Goal: Register for event/course

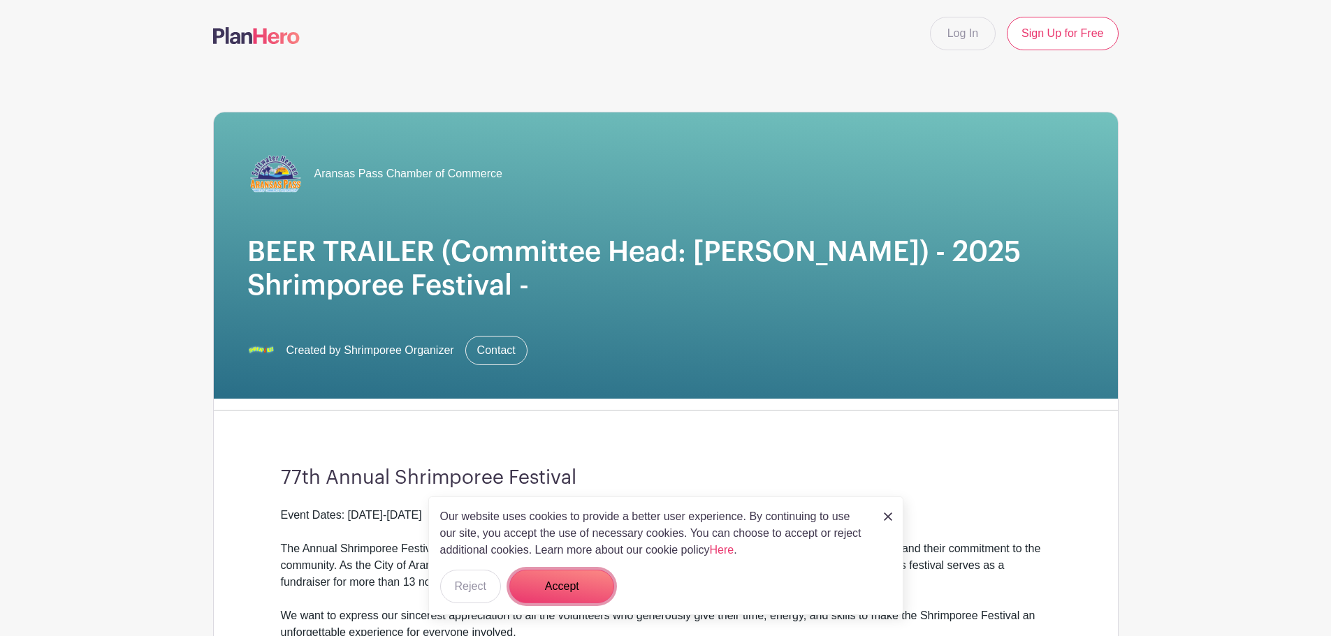
click at [578, 585] on button "Accept" at bounding box center [561, 587] width 105 height 34
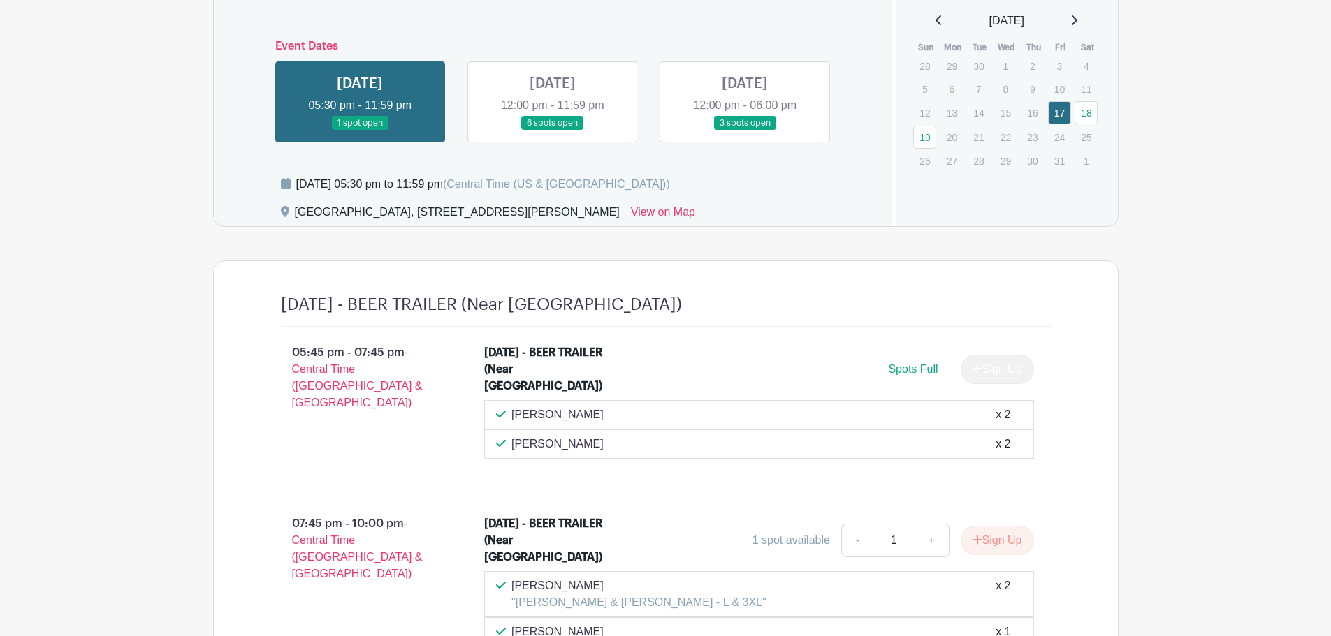
scroll to position [1164, 0]
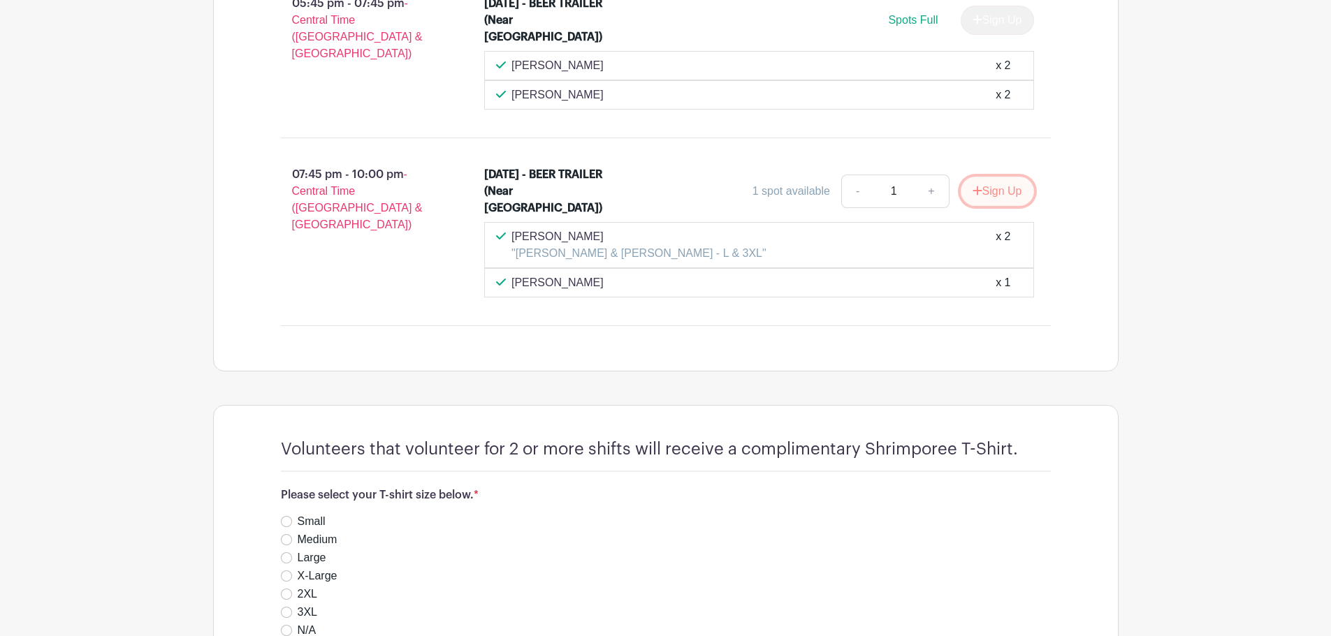
click at [997, 196] on button "Sign Up" at bounding box center [996, 191] width 73 height 29
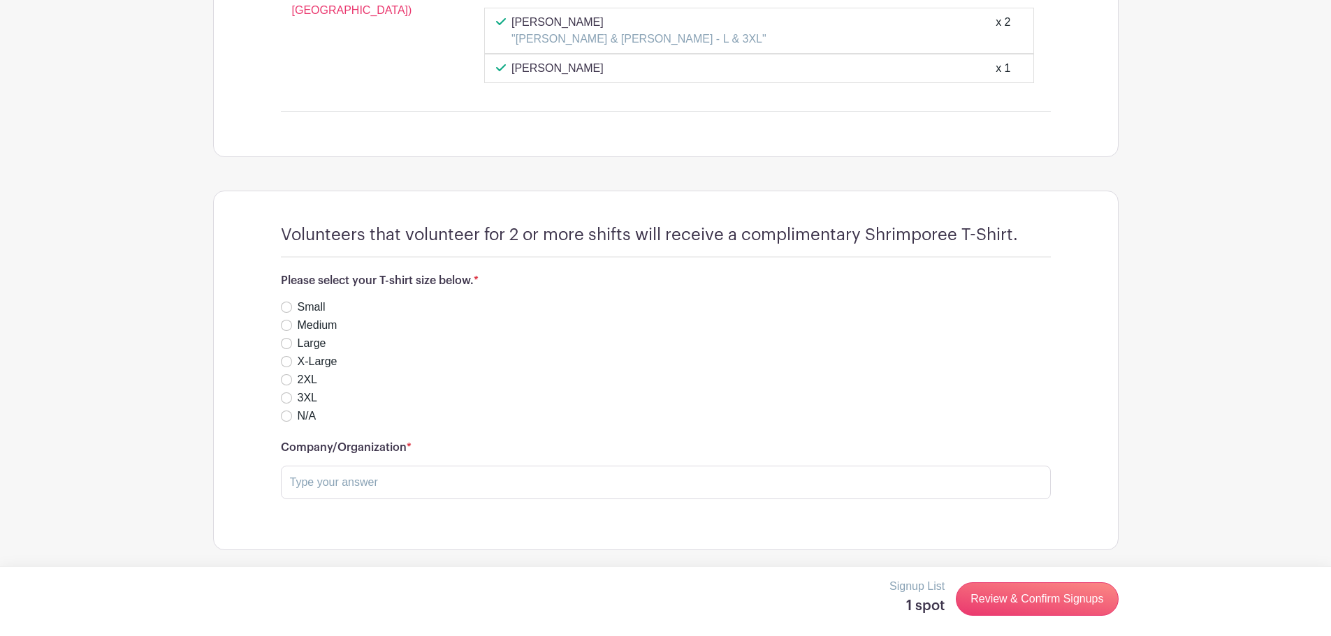
scroll to position [1380, 0]
click at [307, 328] on label "Medium" at bounding box center [318, 324] width 40 height 17
click at [292, 328] on input "Medium" at bounding box center [286, 324] width 11 height 11
radio input "true"
click at [379, 483] on input "text" at bounding box center [666, 481] width 770 height 34
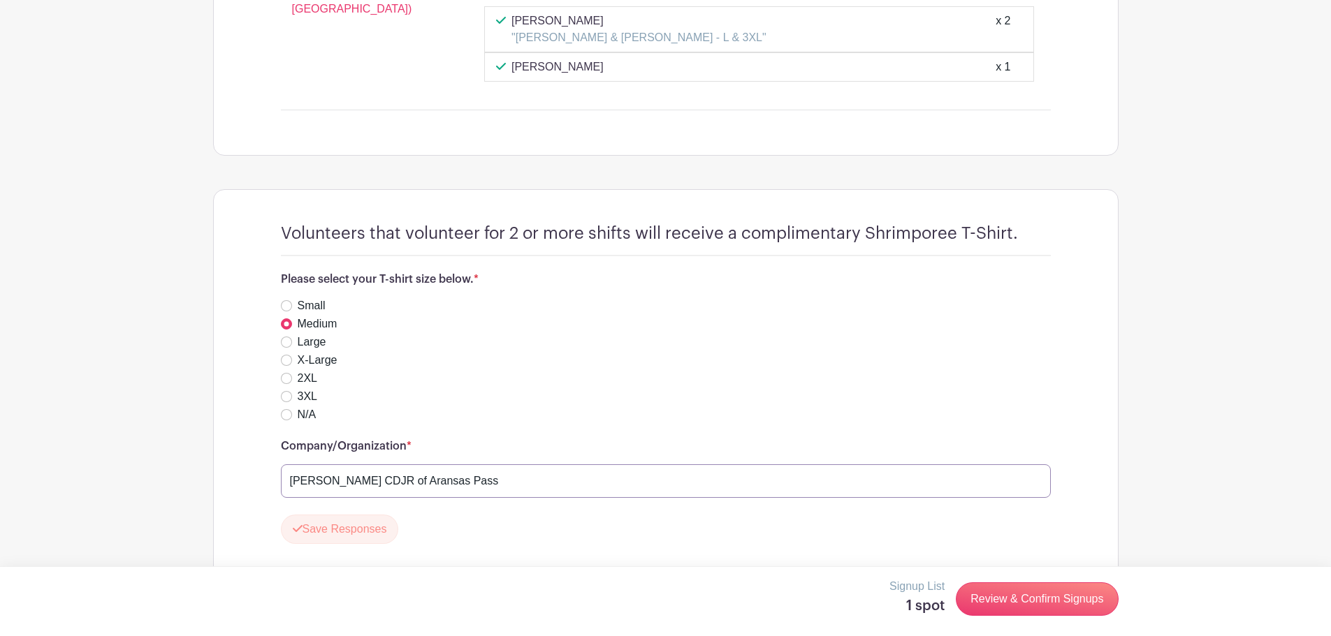
type input "Allen Samuels CDJR of Aransas Pass"
click at [548, 411] on div "N/A" at bounding box center [666, 415] width 770 height 17
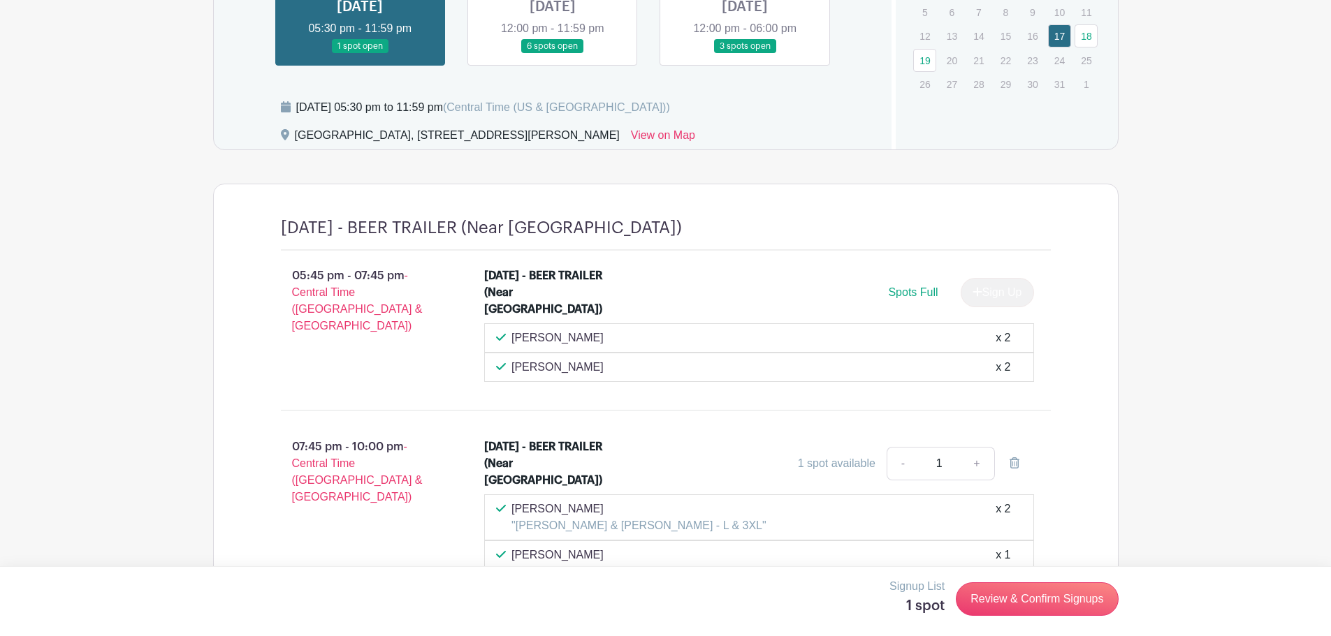
scroll to position [1421, 0]
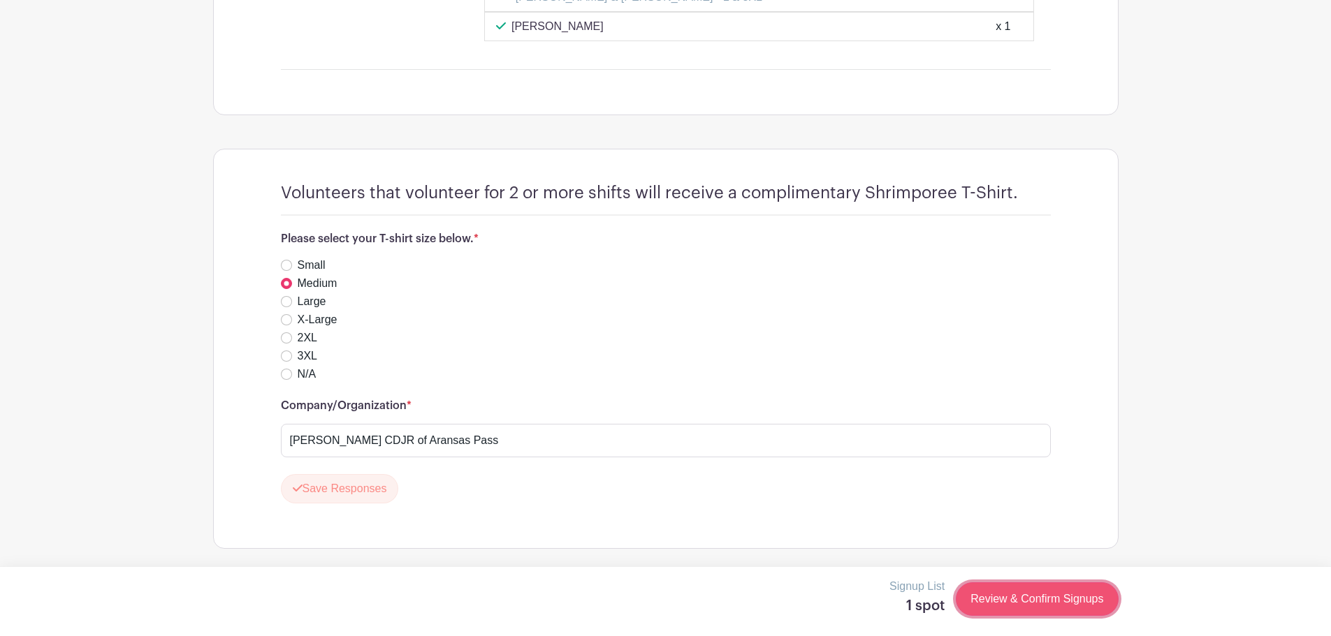
click at [1036, 608] on link "Review & Confirm Signups" at bounding box center [1037, 600] width 162 height 34
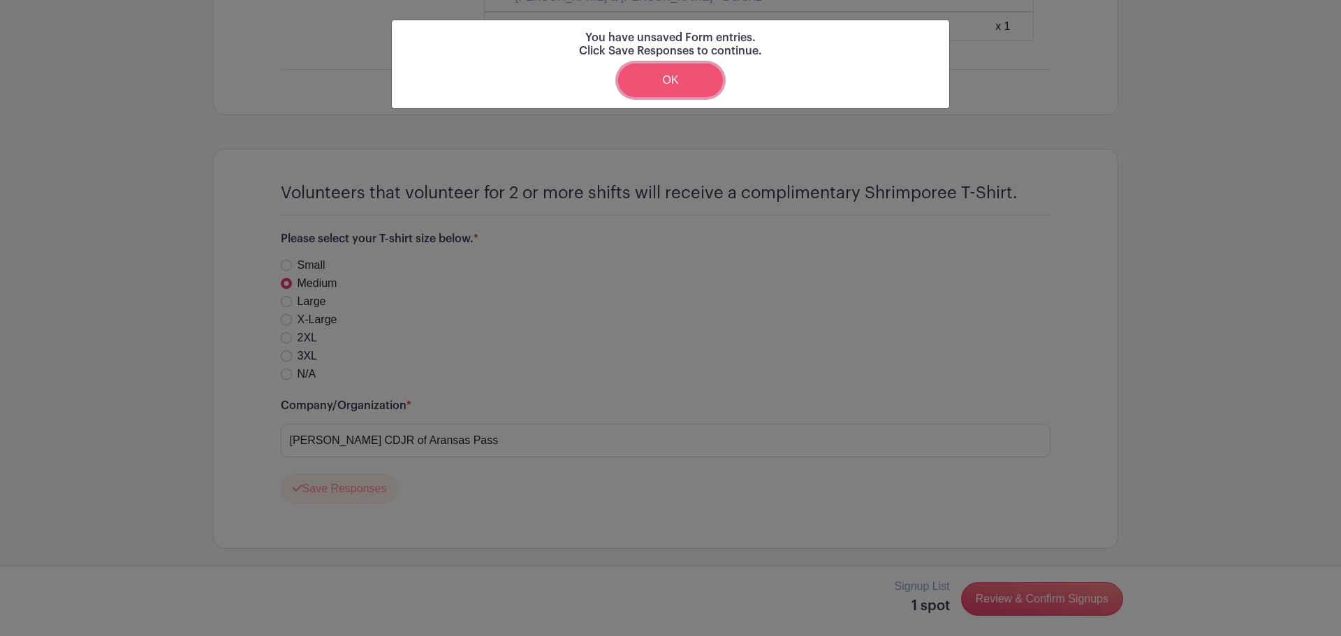
click at [680, 68] on link "OK" at bounding box center [670, 81] width 105 height 34
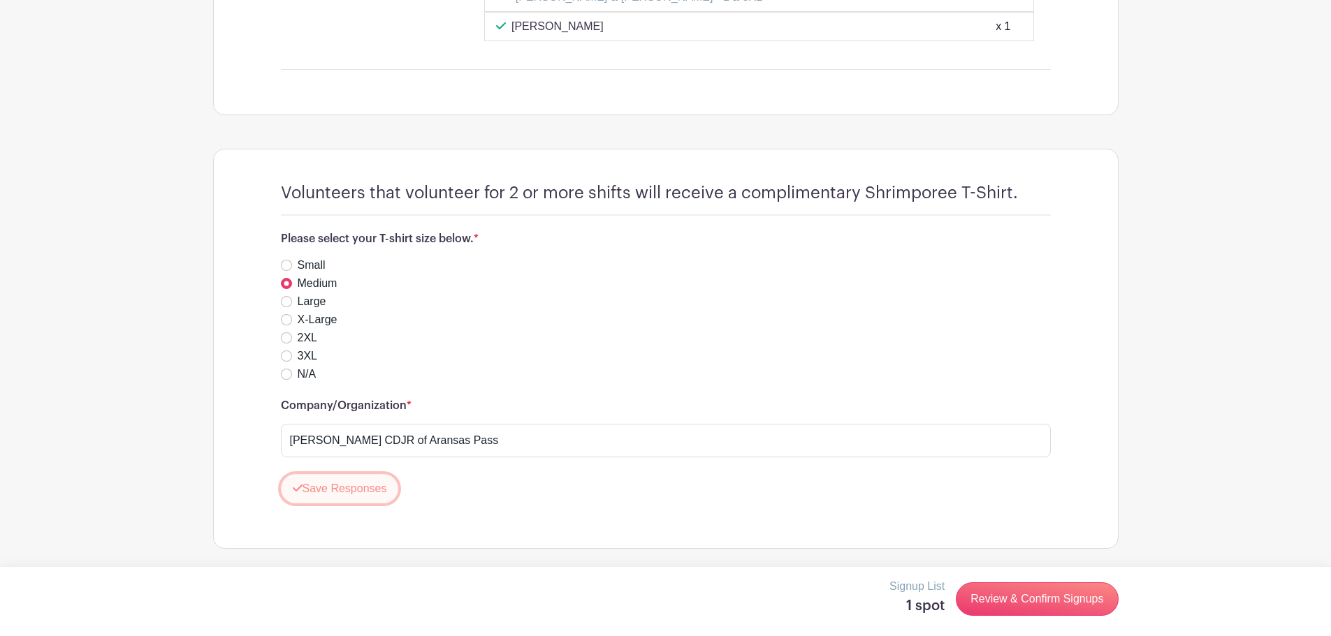
click at [333, 487] on button "Save Responses" at bounding box center [340, 488] width 118 height 29
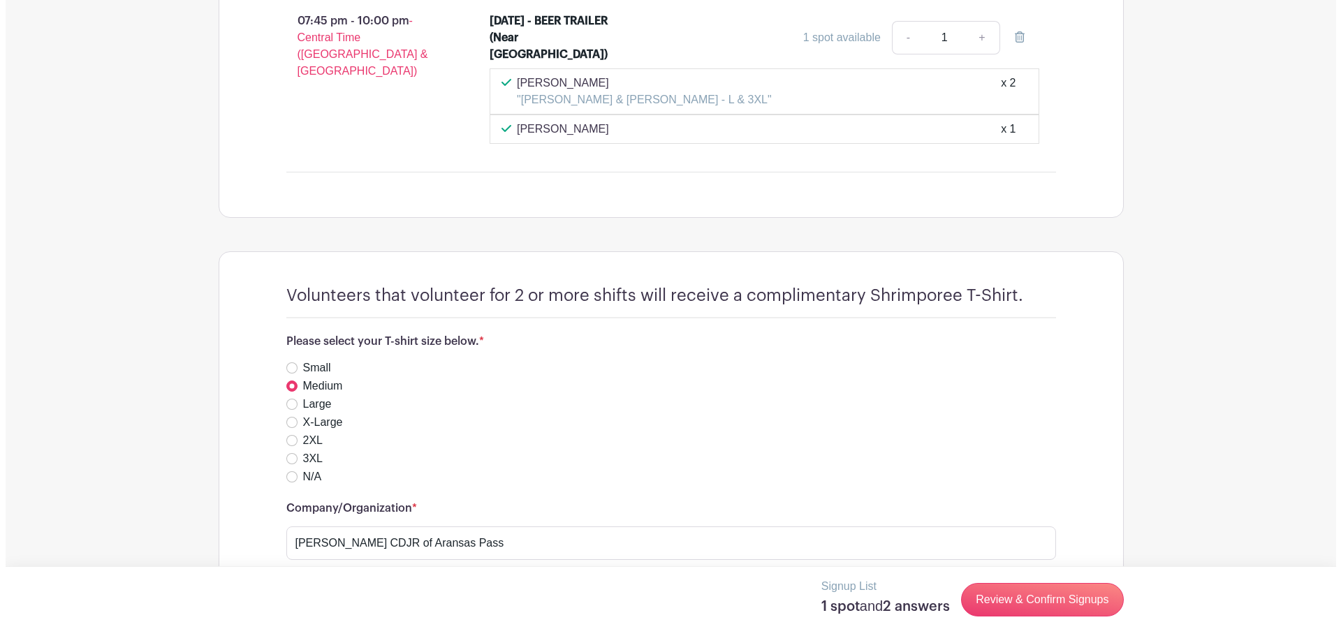
scroll to position [1380, 0]
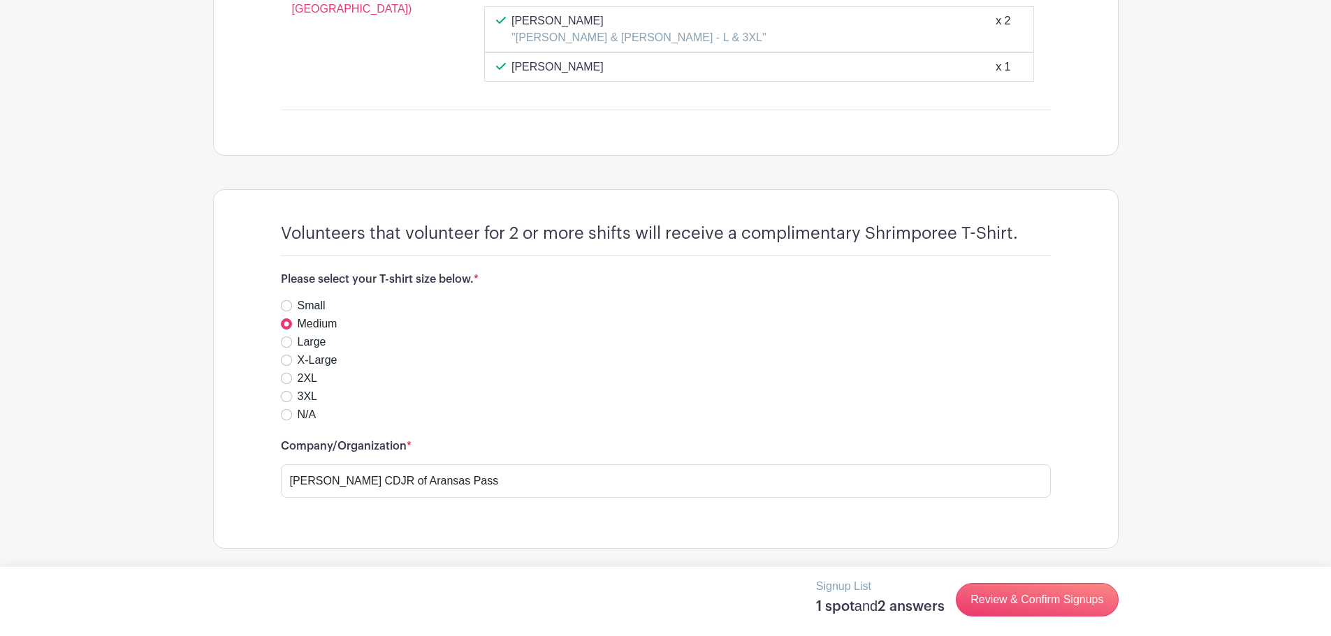
click at [1060, 617] on div "Signup List 1 spot and 2 answers Review & Confirm Signups" at bounding box center [665, 599] width 905 height 43
click at [1058, 592] on link "Review & Confirm Signups" at bounding box center [1037, 600] width 162 height 34
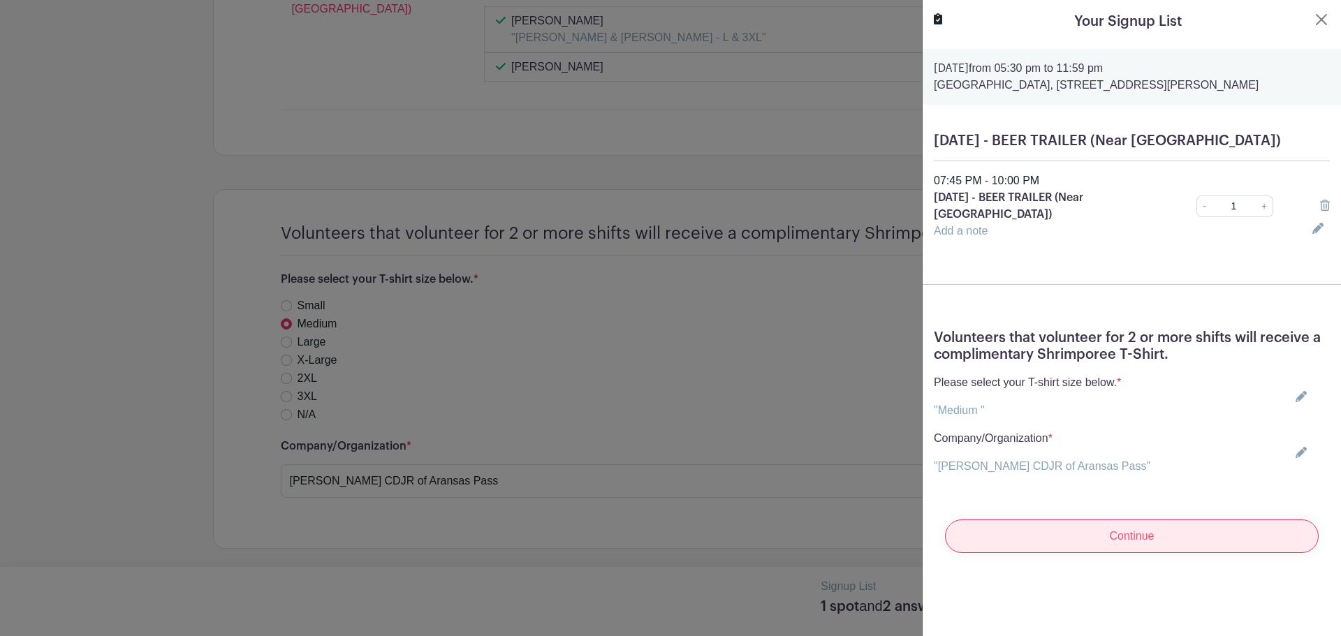
click at [1113, 553] on input "Continue" at bounding box center [1132, 537] width 374 height 34
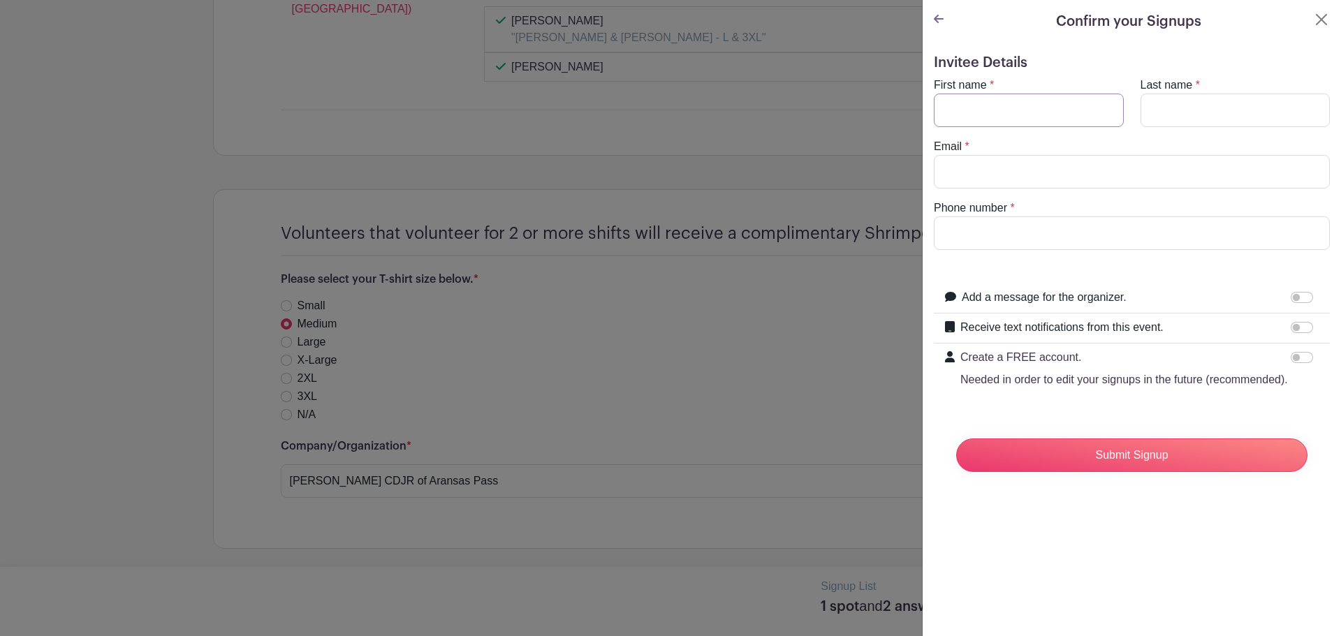
click at [1016, 96] on input "First name" at bounding box center [1029, 111] width 190 height 34
type input "Victoria"
type input "Tilley"
type input "victoriatilley2020@gmail.com"
type input "2106673272"
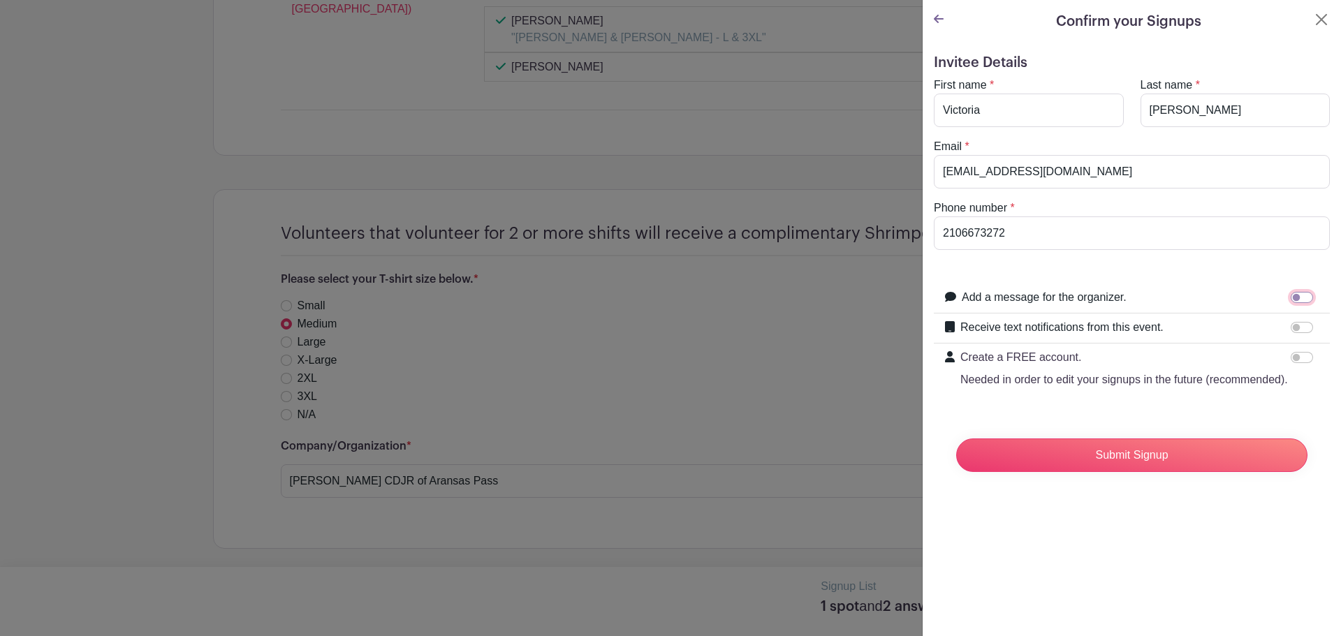
click at [1294, 302] on input "Add a message for the organizer." at bounding box center [1302, 297] width 22 height 11
checkbox input "true"
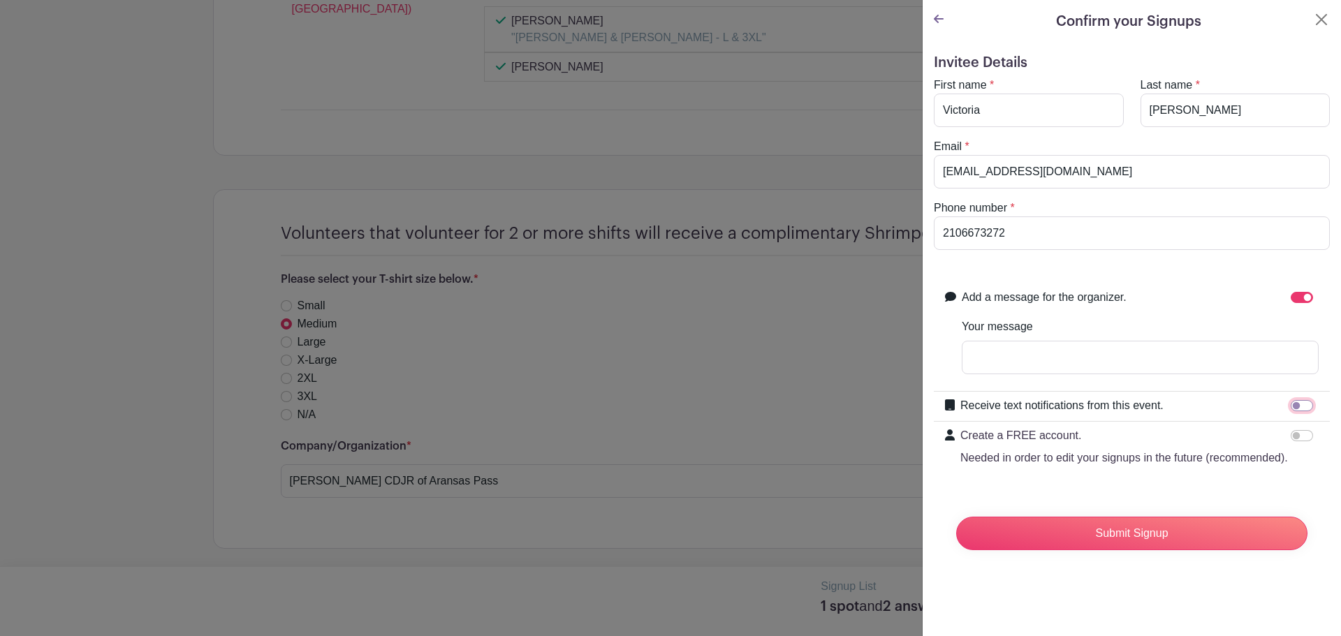
click at [1292, 408] on input "Receive text notifications from this event." at bounding box center [1302, 405] width 22 height 11
checkbox input "true"
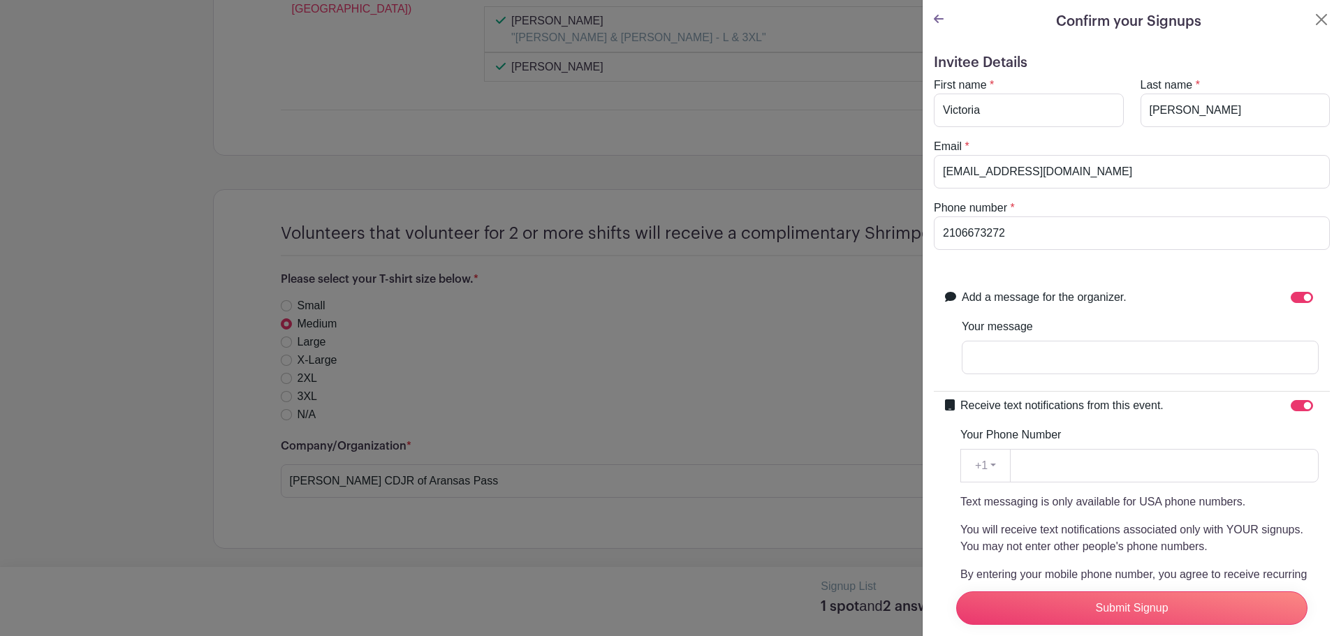
click at [1213, 489] on div "Your Phone Number +1 +1 Text messaging is only available for USA phone numbers.…" at bounding box center [1139, 547] width 358 height 240
click at [1200, 471] on input "Your Phone Number" at bounding box center [1164, 466] width 309 height 34
type input "2106673272"
click at [1016, 181] on input "victoriatilley2020@gmail.com" at bounding box center [1132, 172] width 396 height 34
drag, startPoint x: 946, startPoint y: 180, endPoint x: 976, endPoint y: 175, distance: 29.7
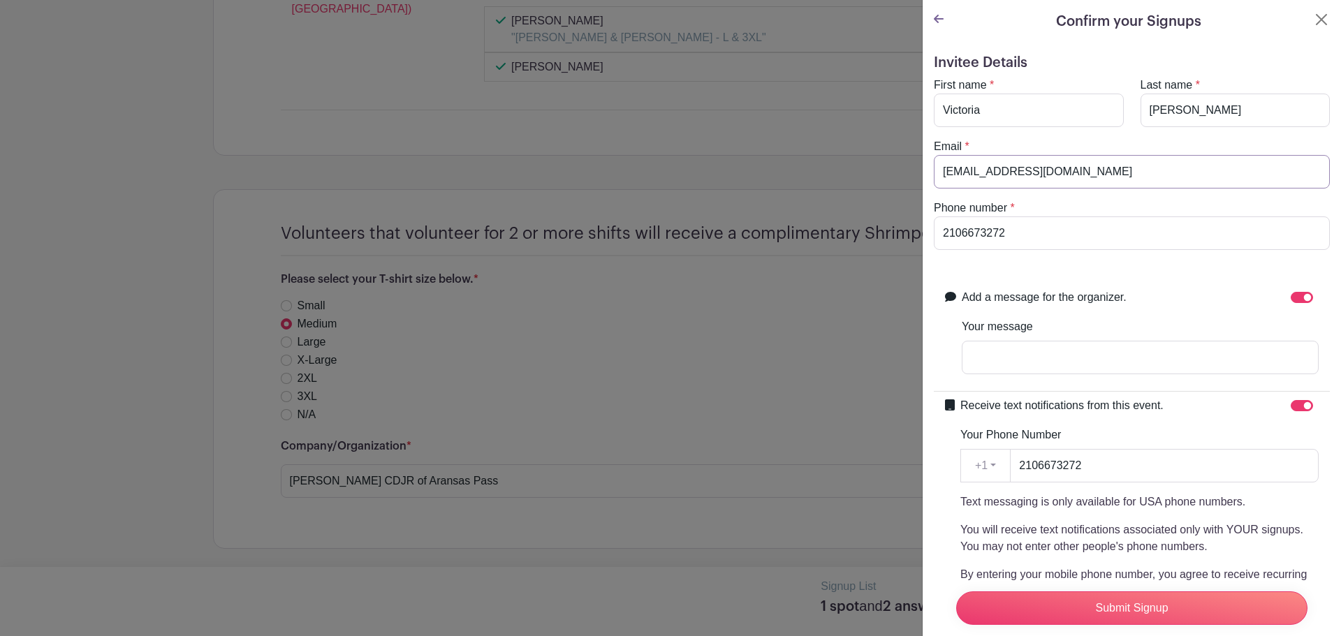
click at [976, 175] on input "victoriatilley2020@gmail.com" at bounding box center [1132, 172] width 396 height 34
type input "vtilley@asag.net"
click at [1041, 192] on turbo-frame "First name * Victoria Last name * Tilley Email * vtilley@asag.net Phone number …" at bounding box center [1132, 163] width 396 height 173
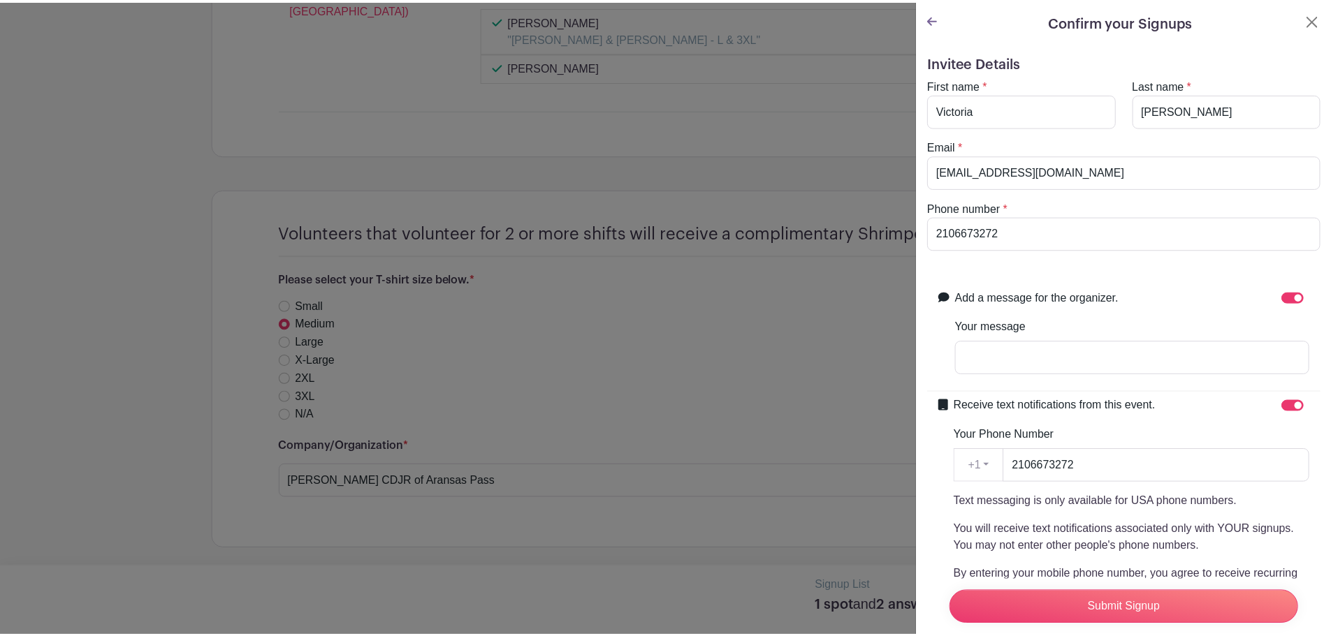
scroll to position [117, 0]
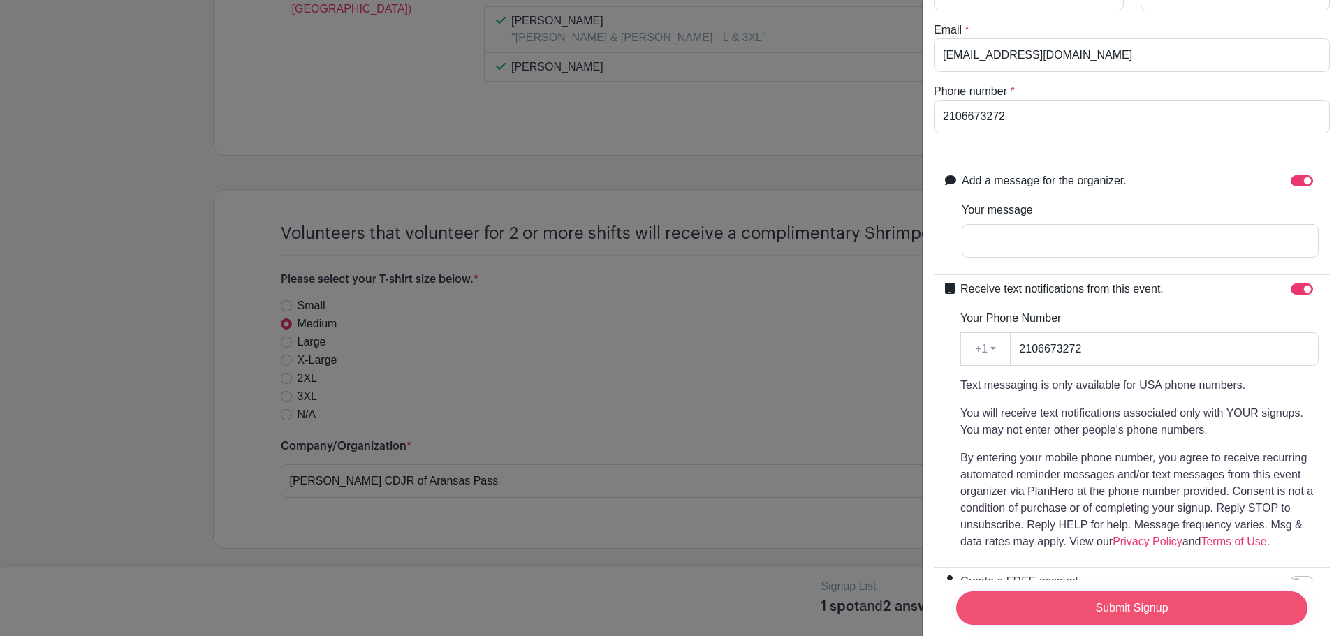
click at [1095, 592] on input "Submit Signup" at bounding box center [1131, 609] width 351 height 34
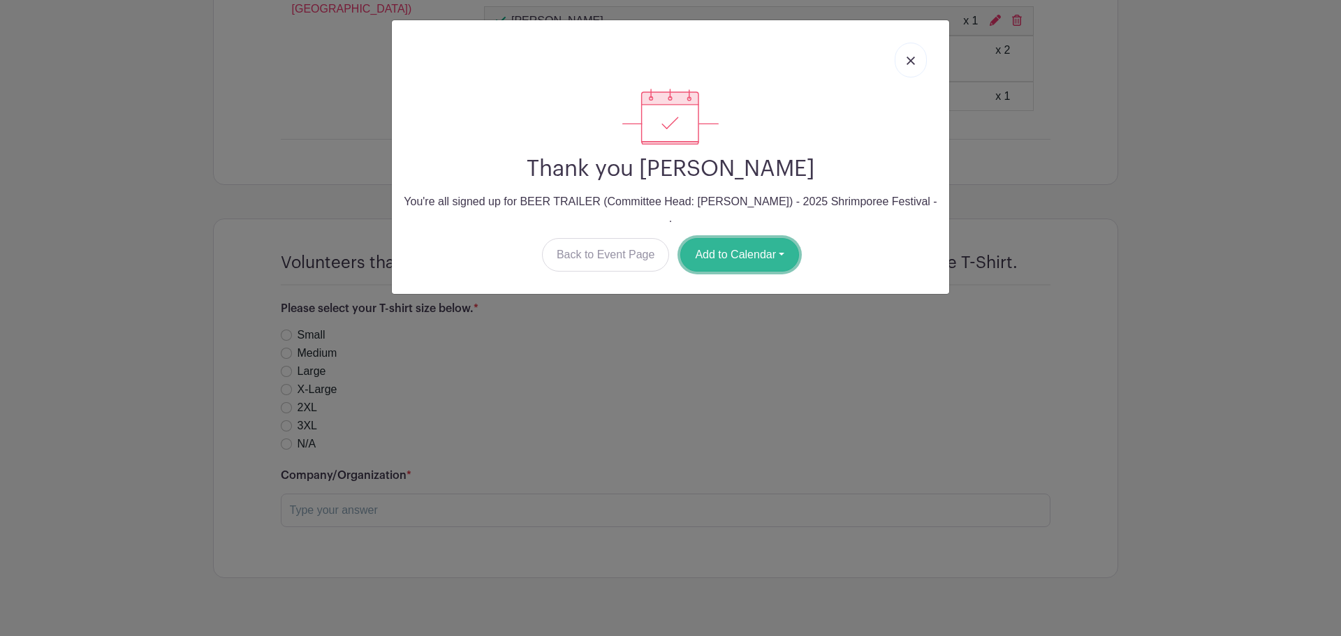
click at [766, 250] on button "Add to Calendar" at bounding box center [739, 255] width 119 height 34
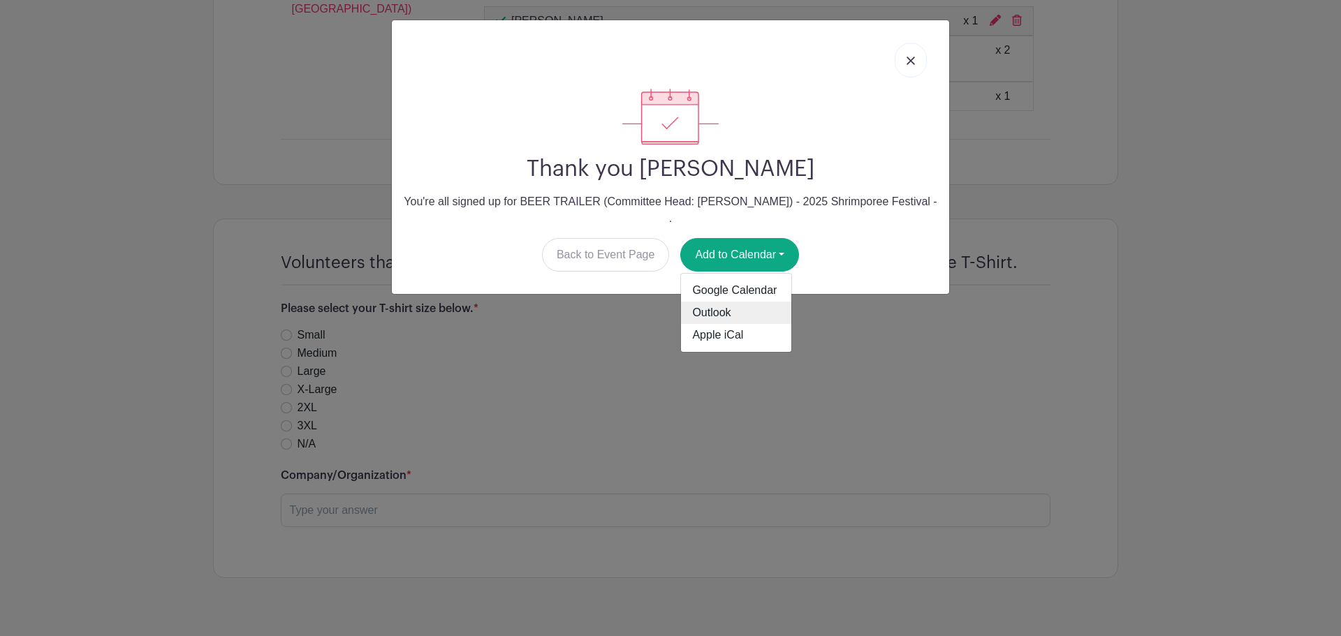
click at [763, 302] on link "Outlook" at bounding box center [736, 313] width 110 height 22
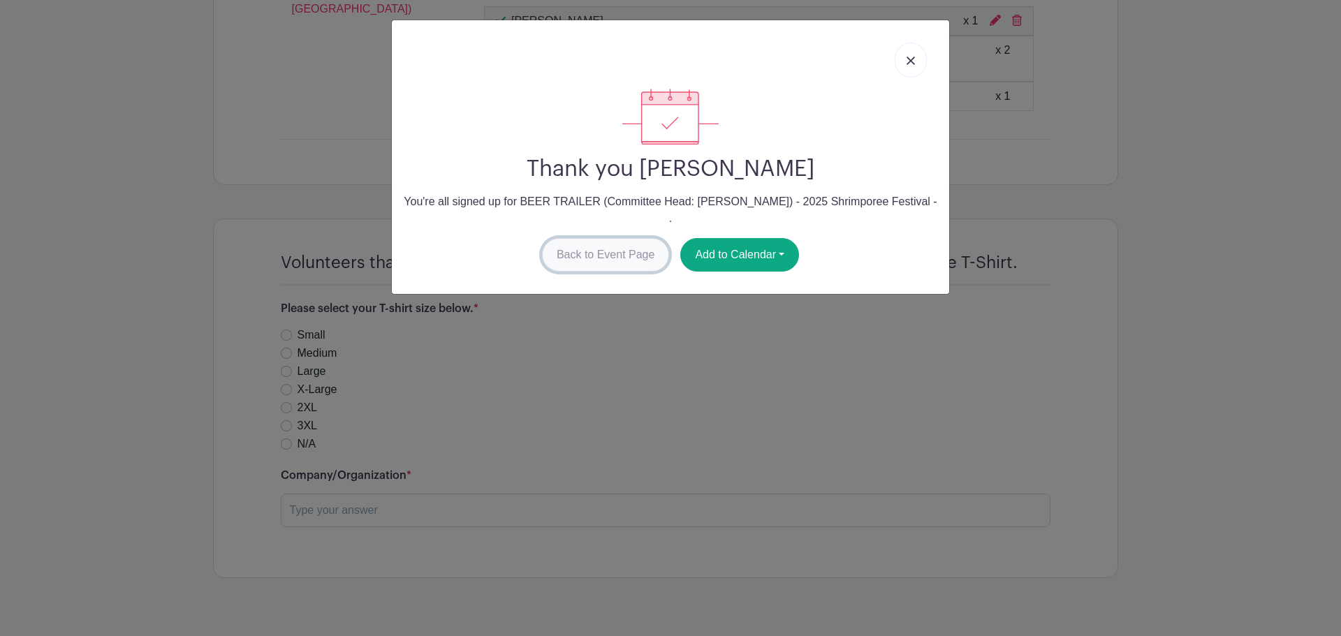
click at [631, 238] on link "Back to Event Page" at bounding box center [606, 255] width 128 height 34
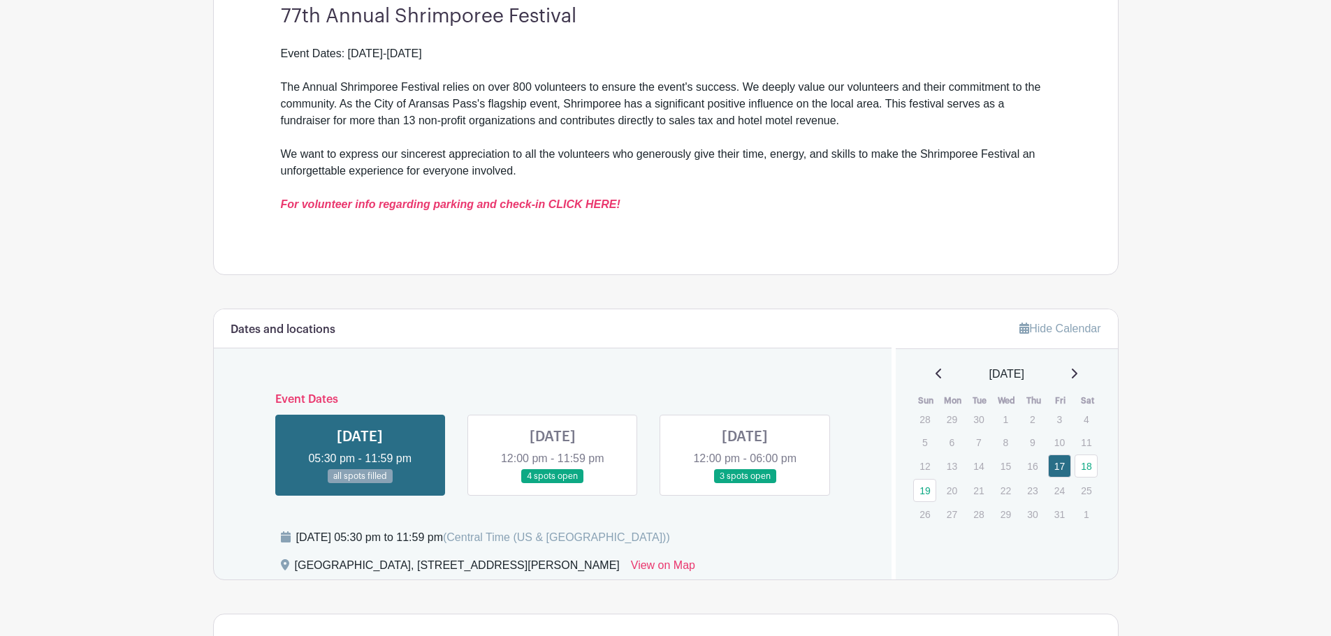
scroll to position [478, 0]
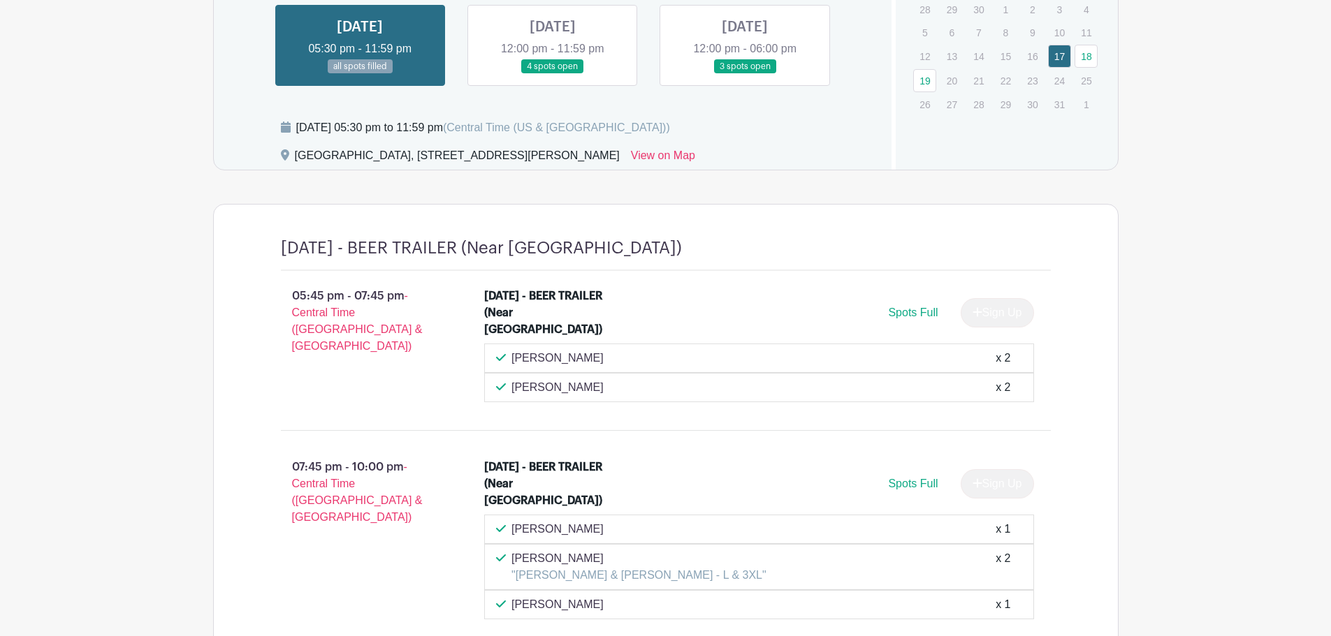
scroll to position [828, 0]
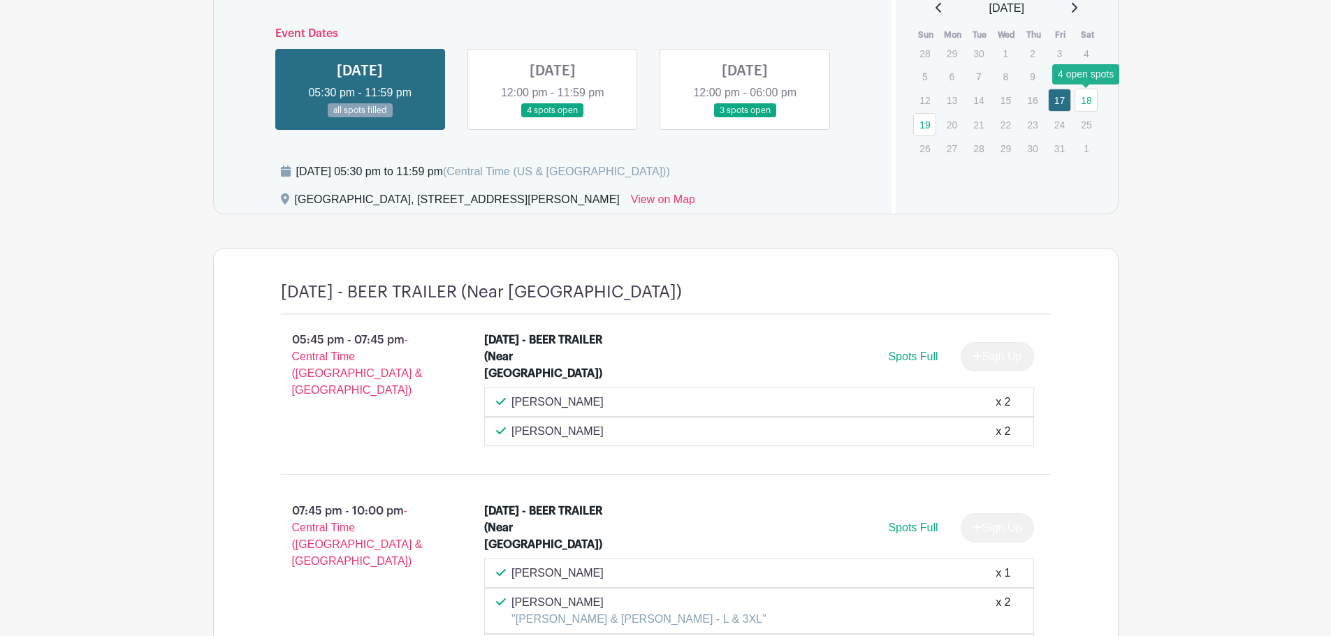
drag, startPoint x: 1081, startPoint y: 105, endPoint x: 1072, endPoint y: 105, distance: 9.1
click at [1081, 105] on link "18" at bounding box center [1085, 100] width 23 height 23
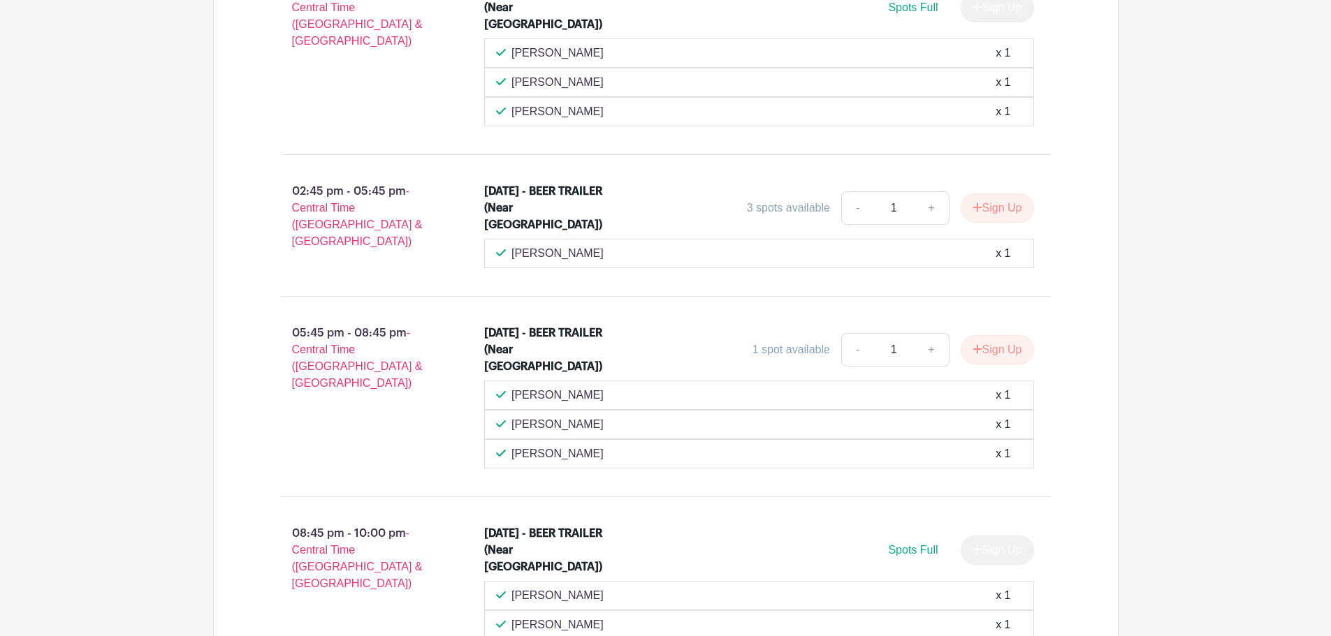
scroll to position [594, 0]
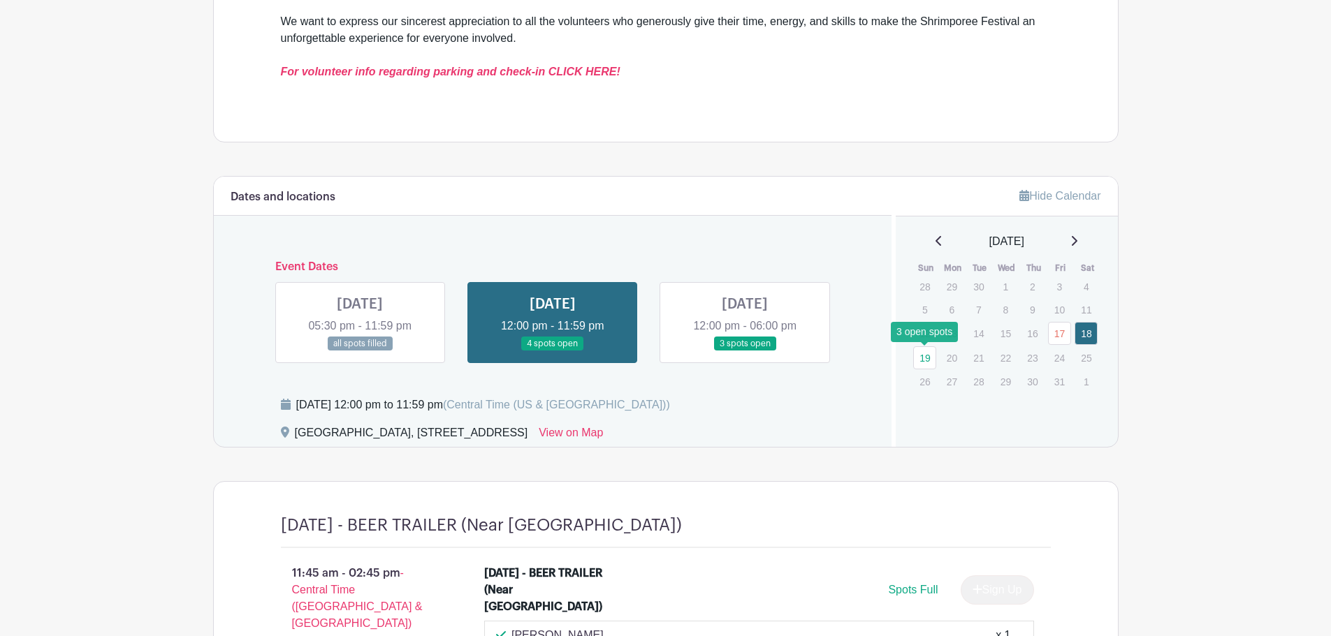
click at [931, 364] on link "19" at bounding box center [924, 357] width 23 height 23
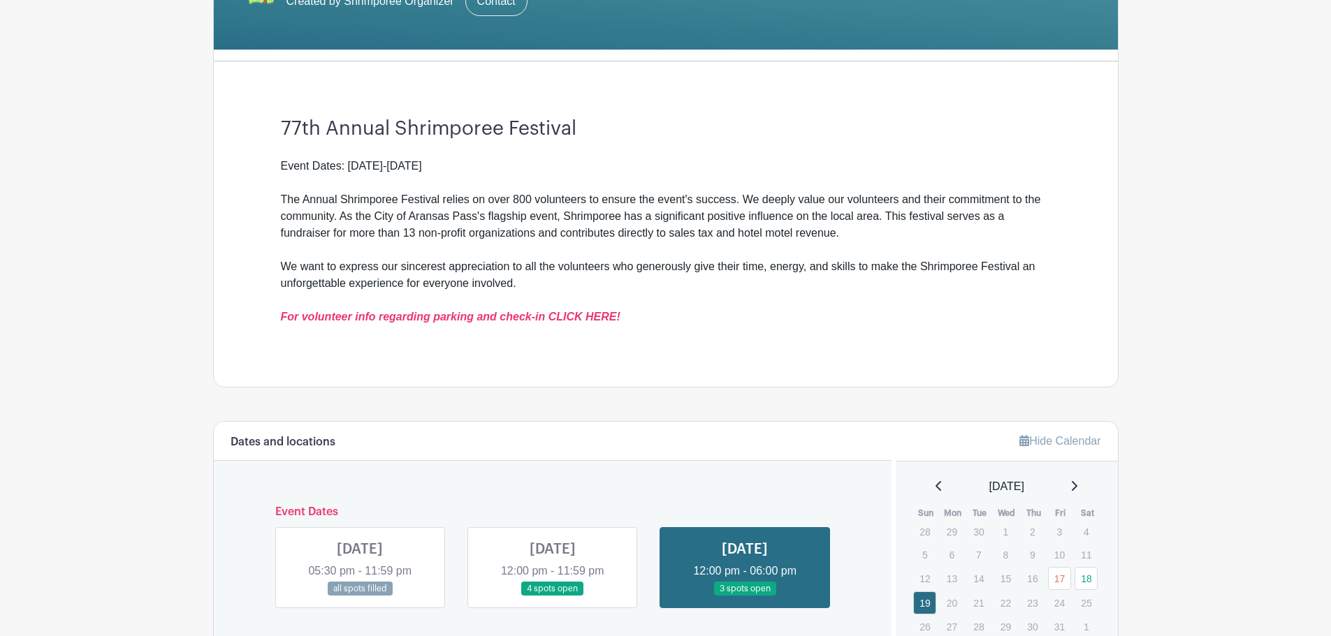
scroll to position [815, 0]
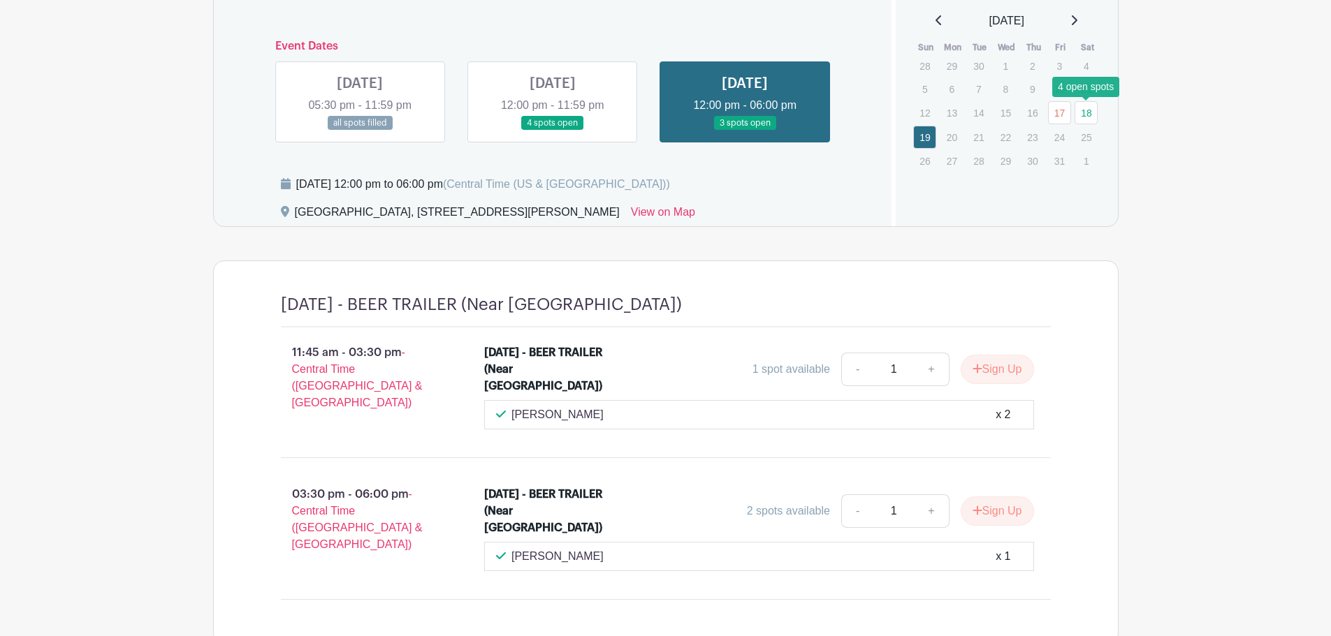
click at [1087, 124] on link "18" at bounding box center [1085, 112] width 23 height 23
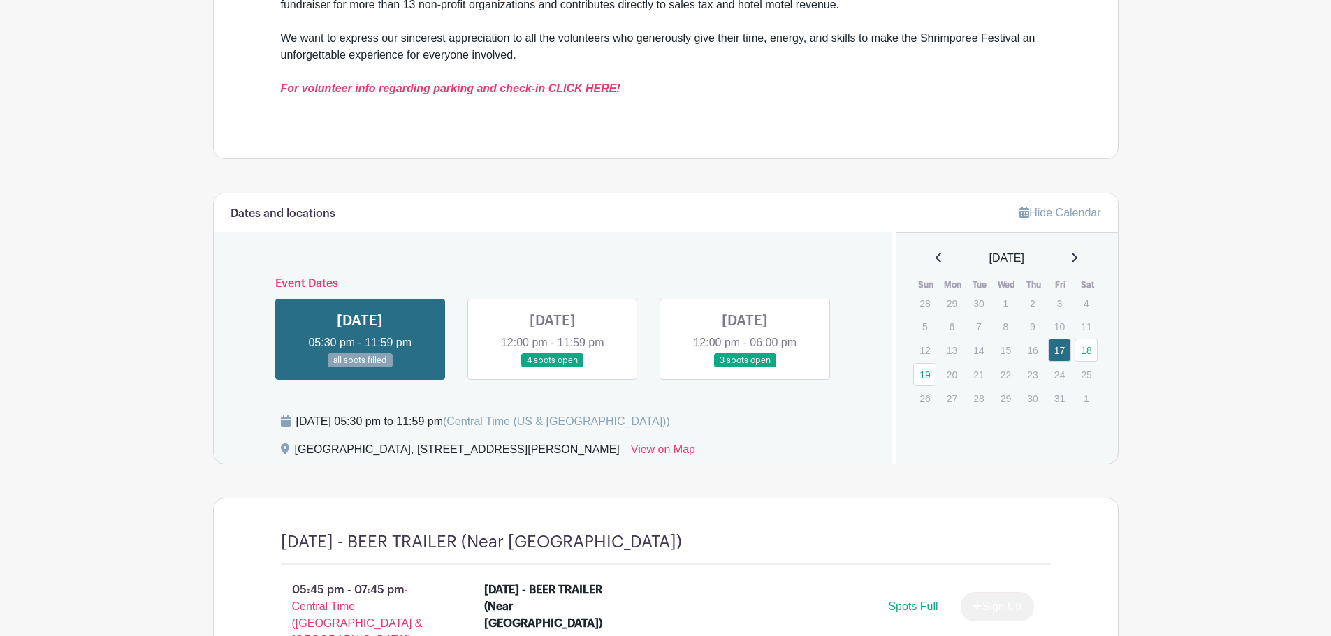
scroll to position [710, 0]
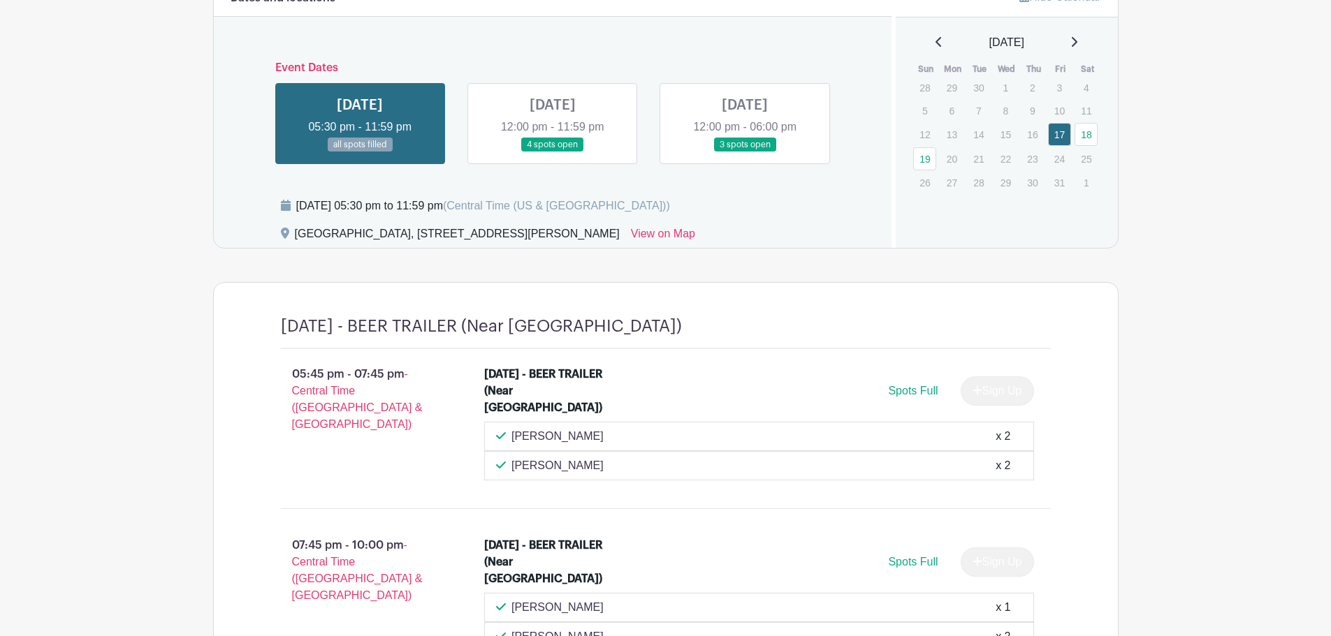
scroll to position [826, 0]
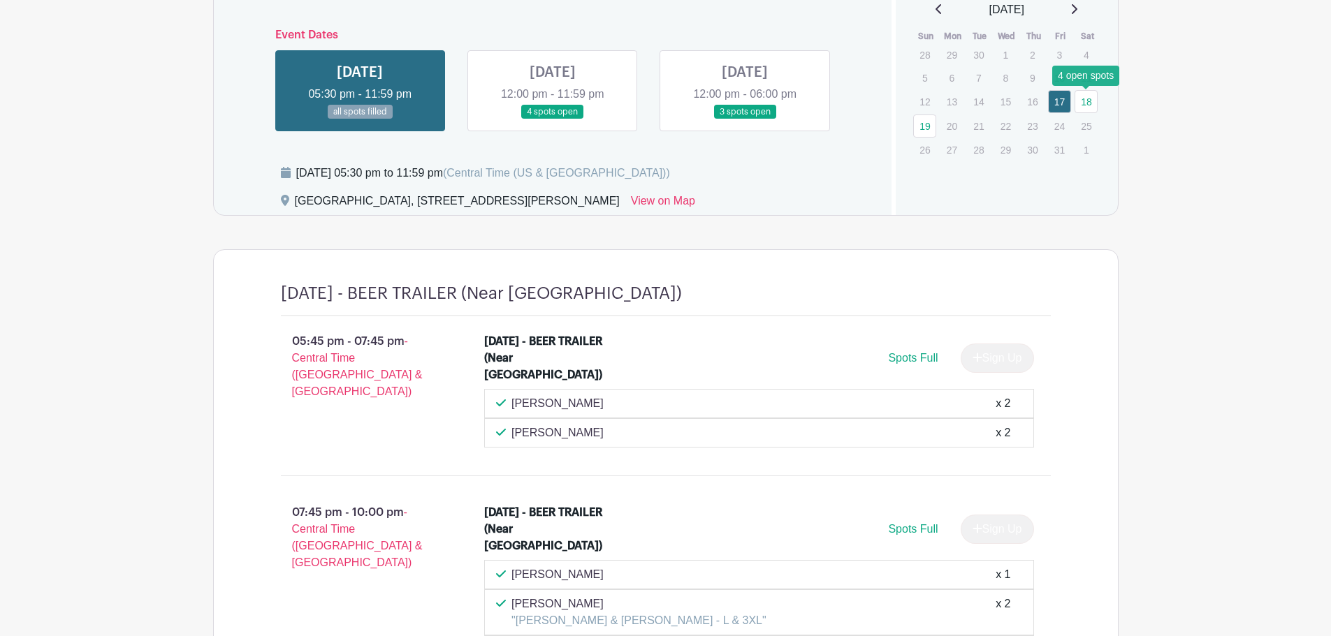
click at [1092, 99] on link "18" at bounding box center [1085, 101] width 23 height 23
click at [1087, 103] on link "18" at bounding box center [1085, 101] width 23 height 23
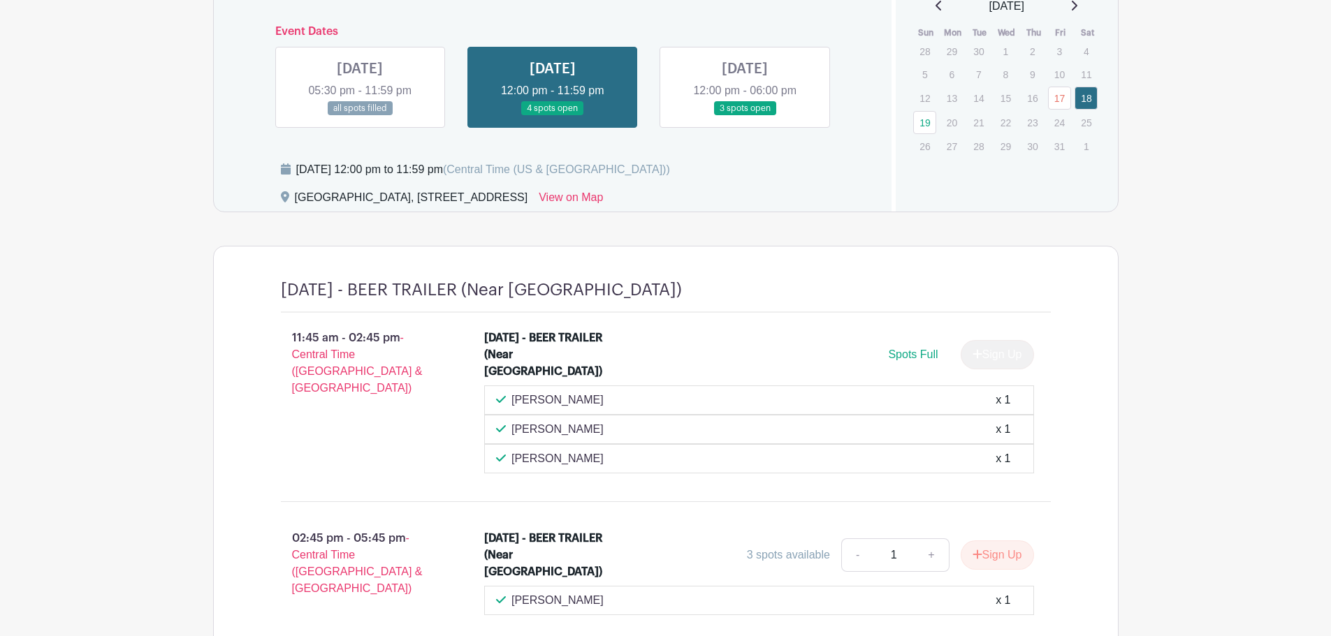
scroll to position [629, 0]
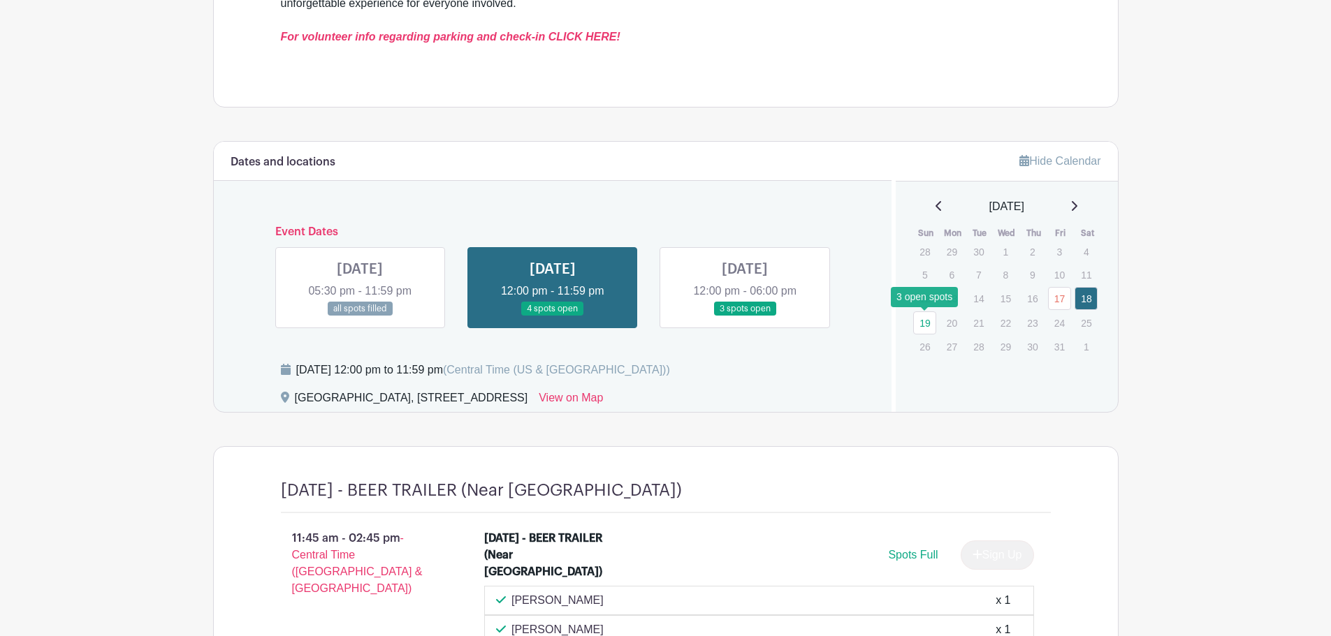
click at [925, 330] on link "19" at bounding box center [924, 323] width 23 height 23
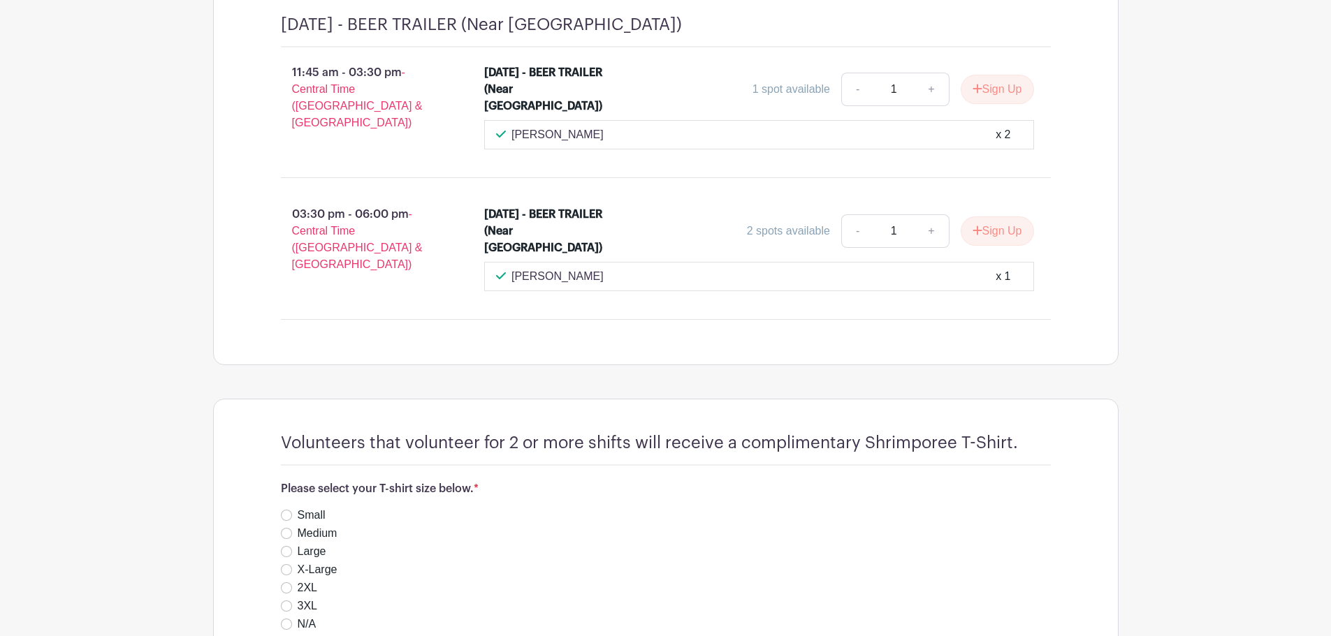
scroll to position [979, 0]
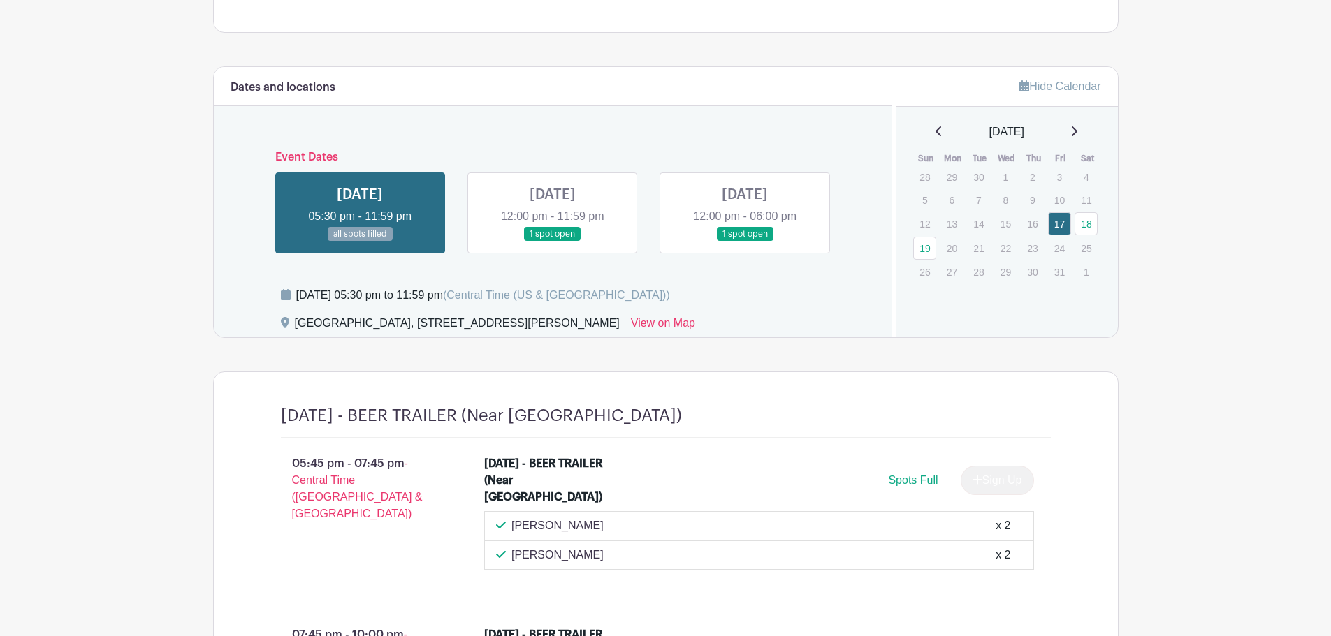
scroll to position [582, 0]
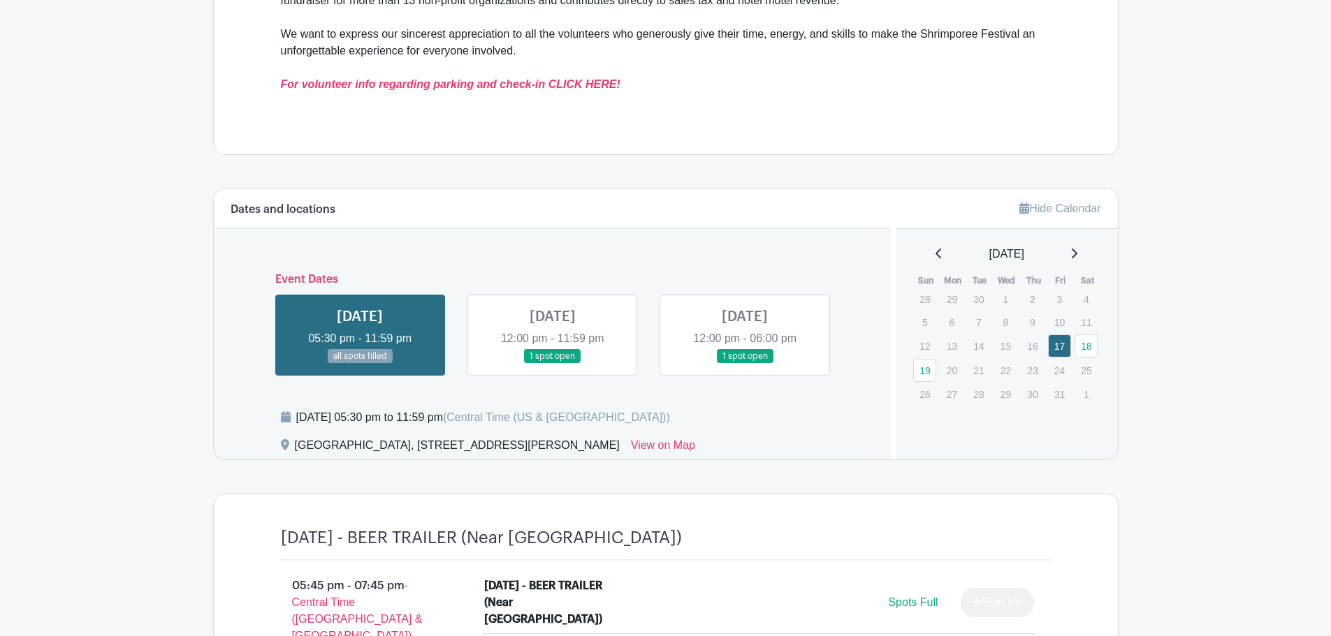
click at [552, 364] on link at bounding box center [552, 364] width 0 height 0
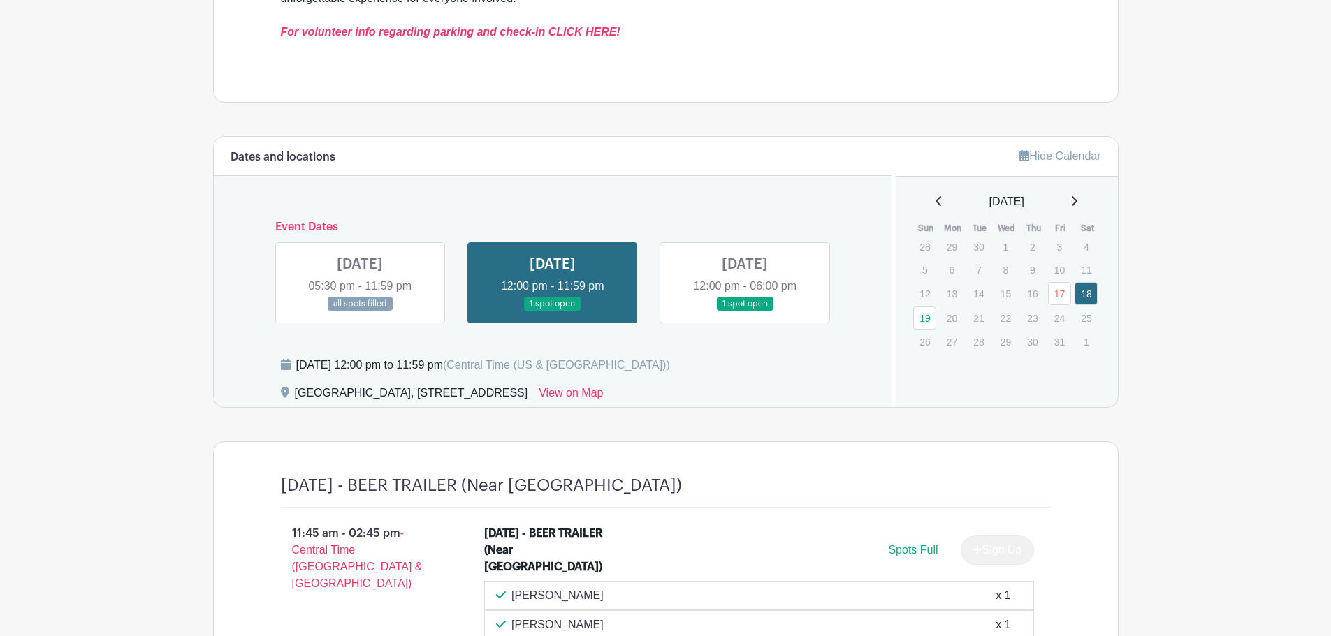
scroll to position [601, 0]
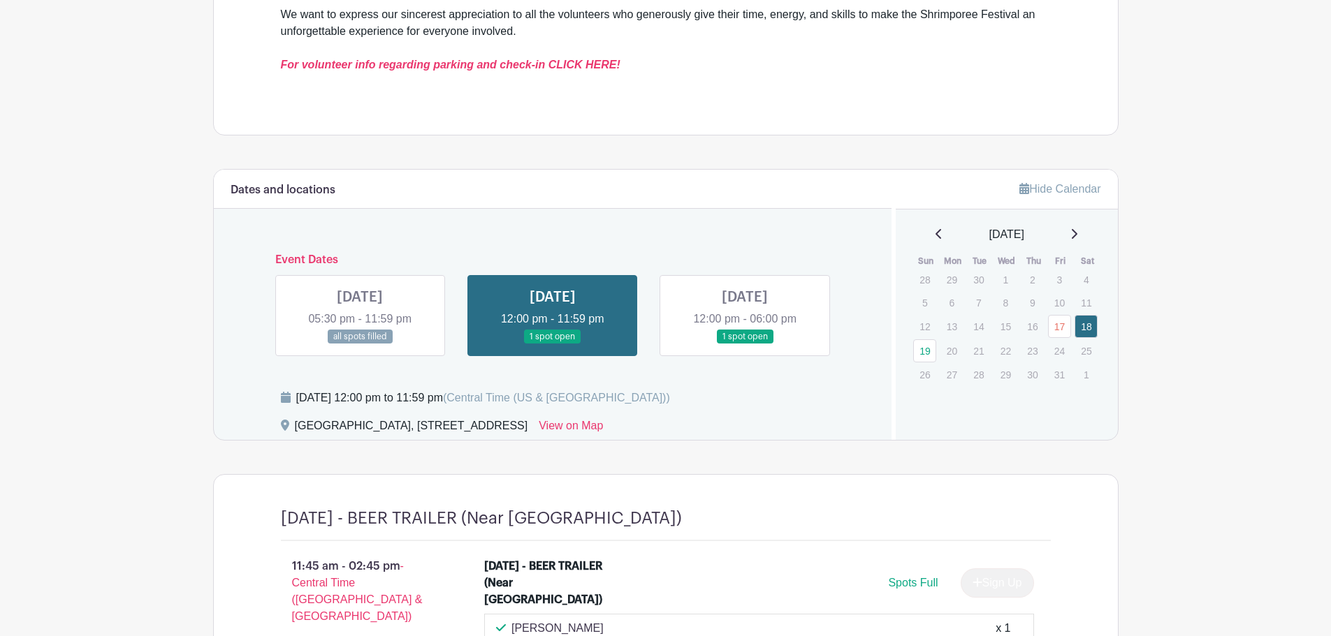
drag, startPoint x: 912, startPoint y: 354, endPoint x: 918, endPoint y: 359, distance: 8.5
click at [912, 356] on div "[DATE] Sun Mon Tue Wed Thu Fri Sat 28 29 30 1 2 3 4 5 6 7 8 9 10 11 12 13 14 15…" at bounding box center [1006, 306] width 222 height 160
click at [918, 359] on link "19" at bounding box center [924, 350] width 23 height 23
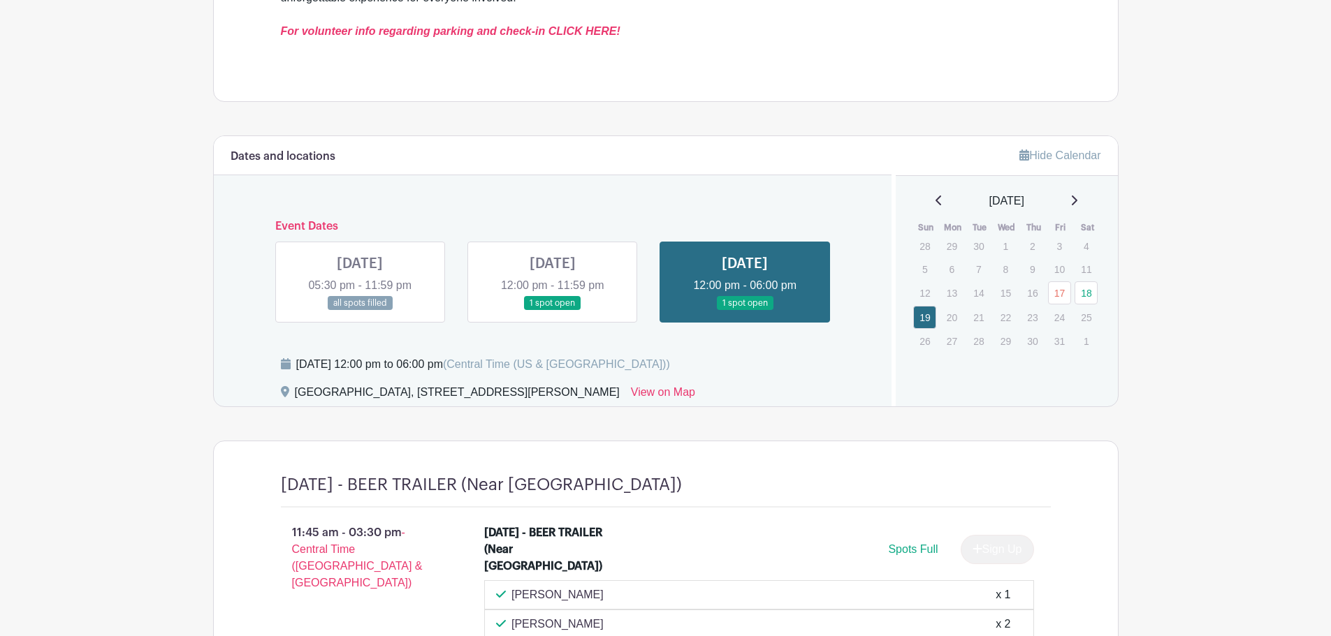
scroll to position [548, 0]
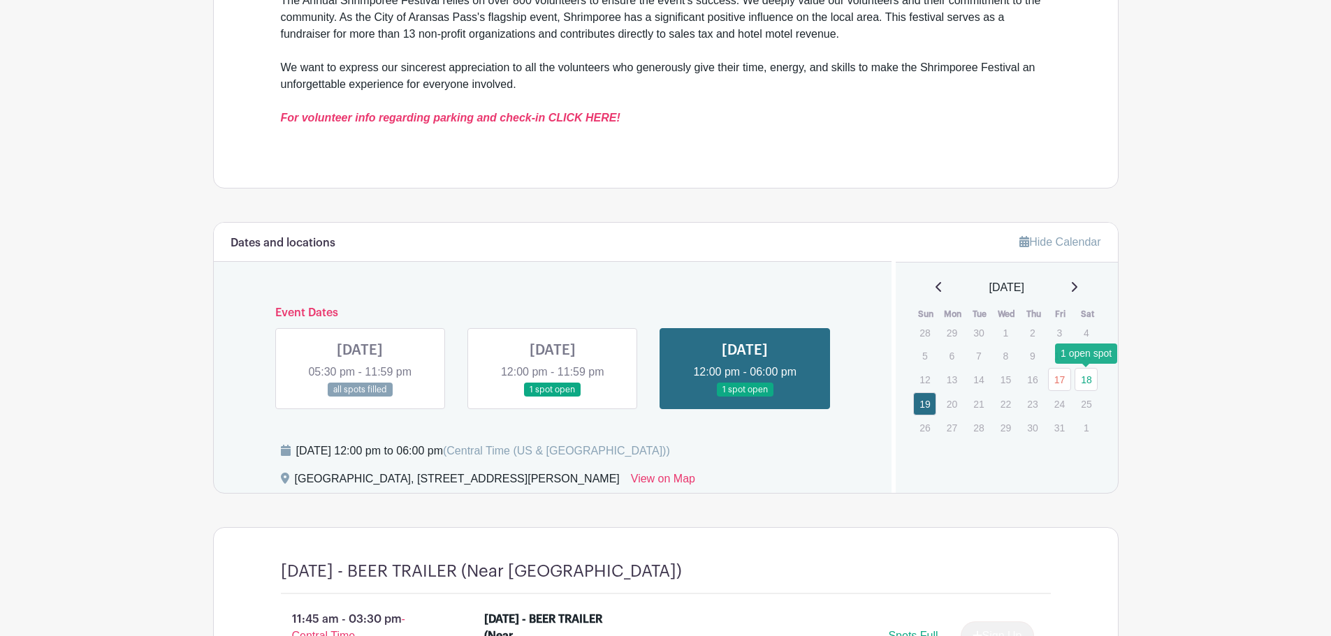
click at [1091, 372] on link "18" at bounding box center [1085, 379] width 23 height 23
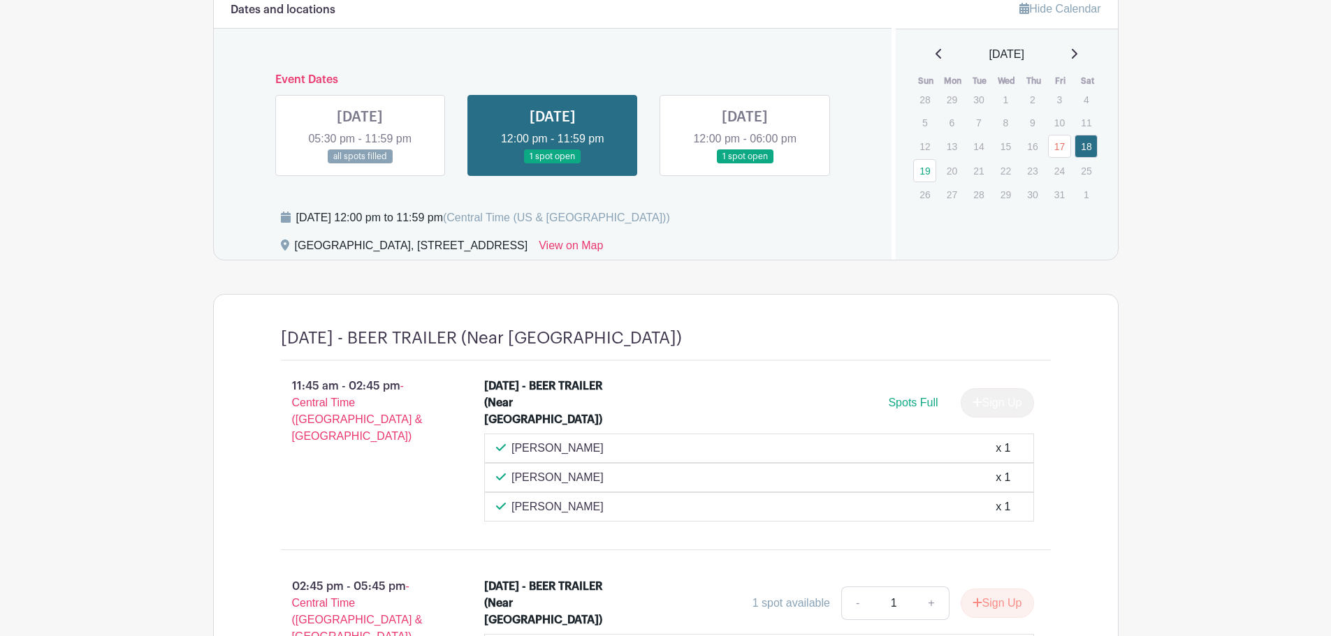
scroll to position [665, 0]
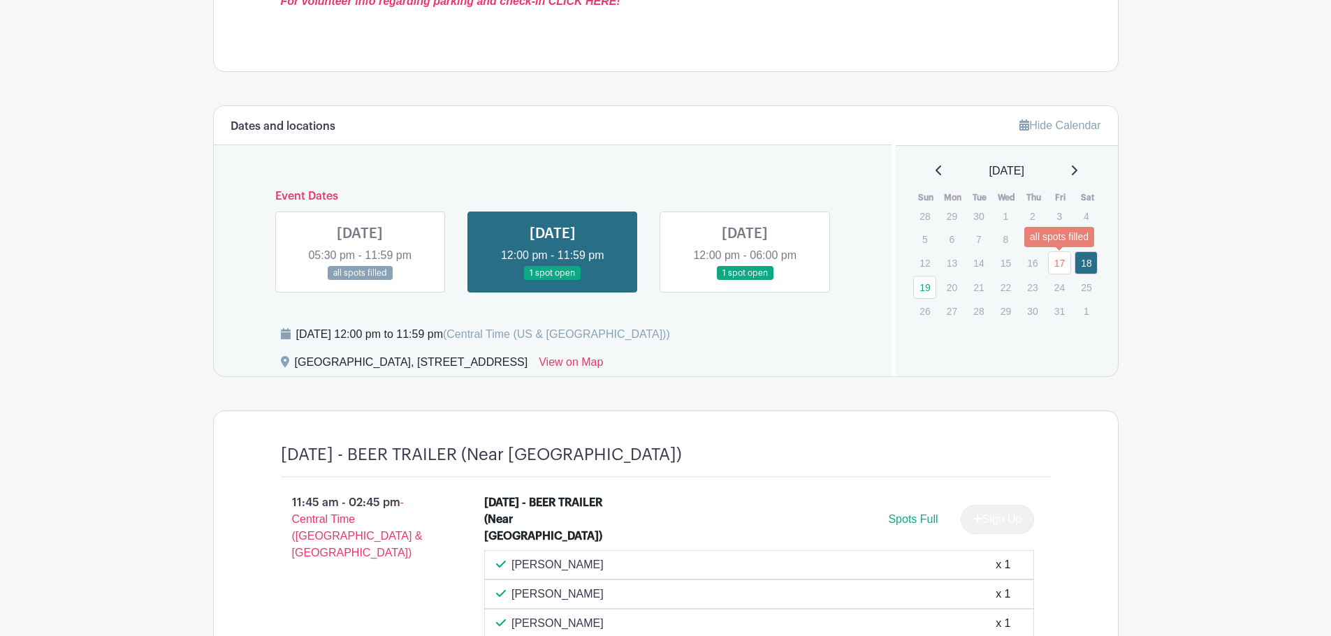
click at [1050, 265] on link "17" at bounding box center [1059, 262] width 23 height 23
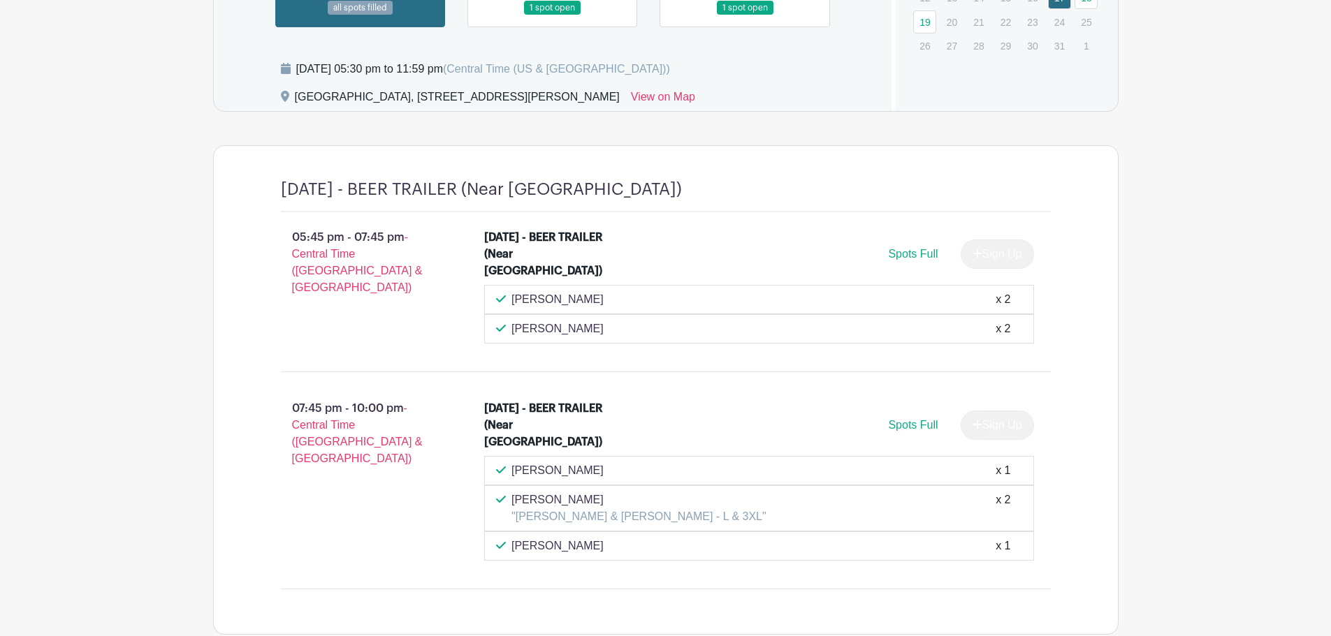
scroll to position [898, 0]
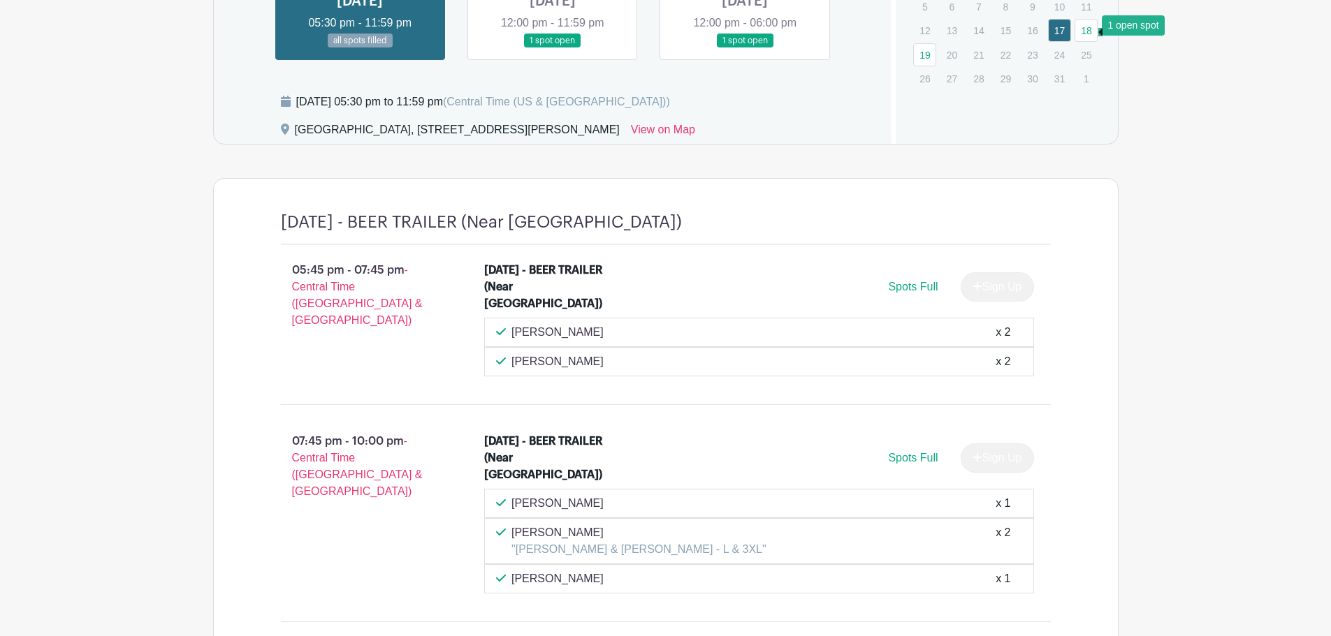
click at [1083, 27] on link "18" at bounding box center [1085, 30] width 23 height 23
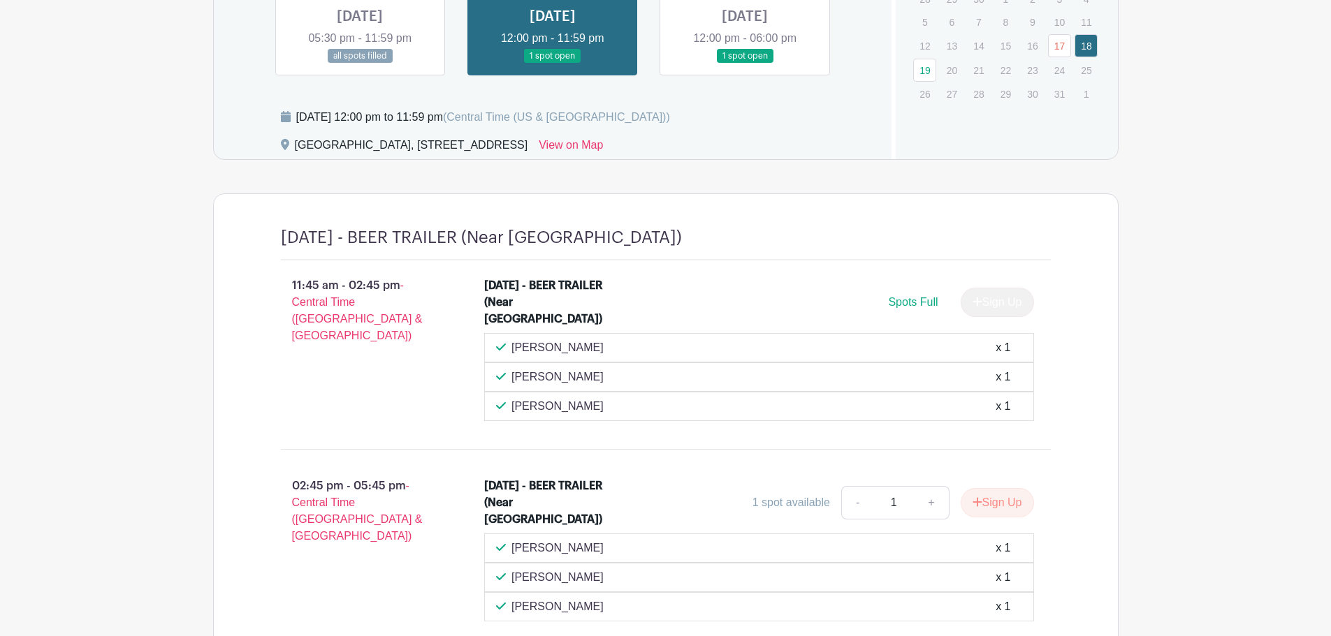
scroll to position [782, 0]
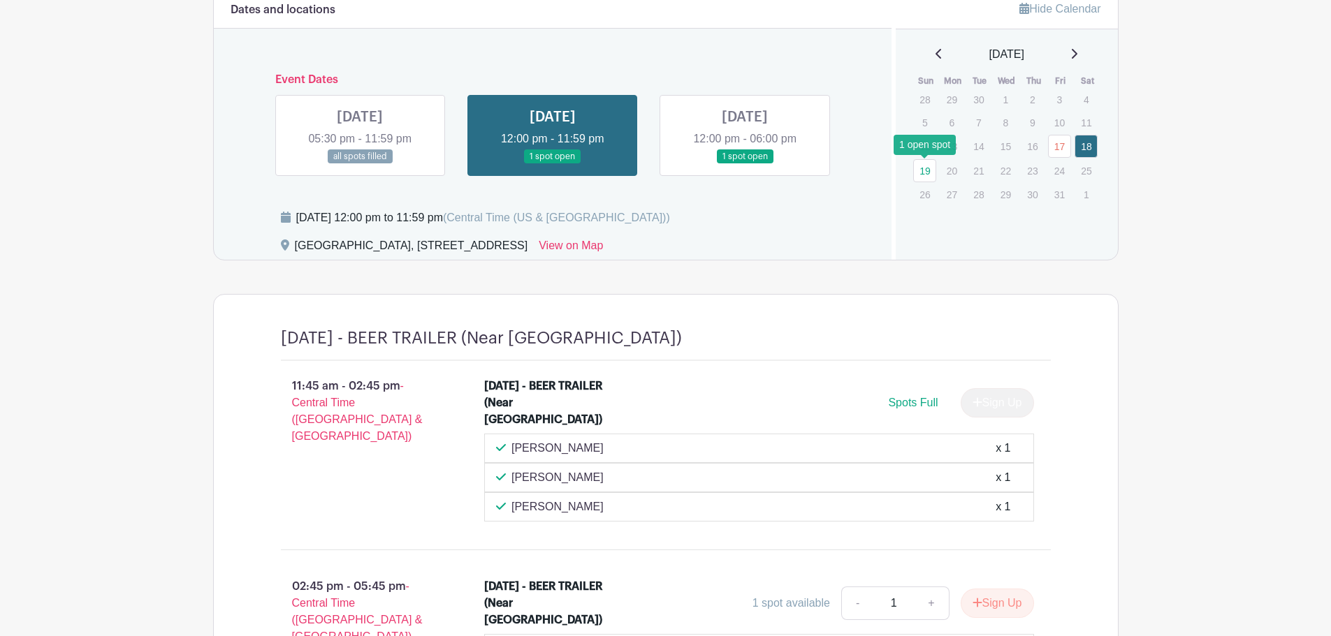
click at [923, 178] on link "19" at bounding box center [924, 170] width 23 height 23
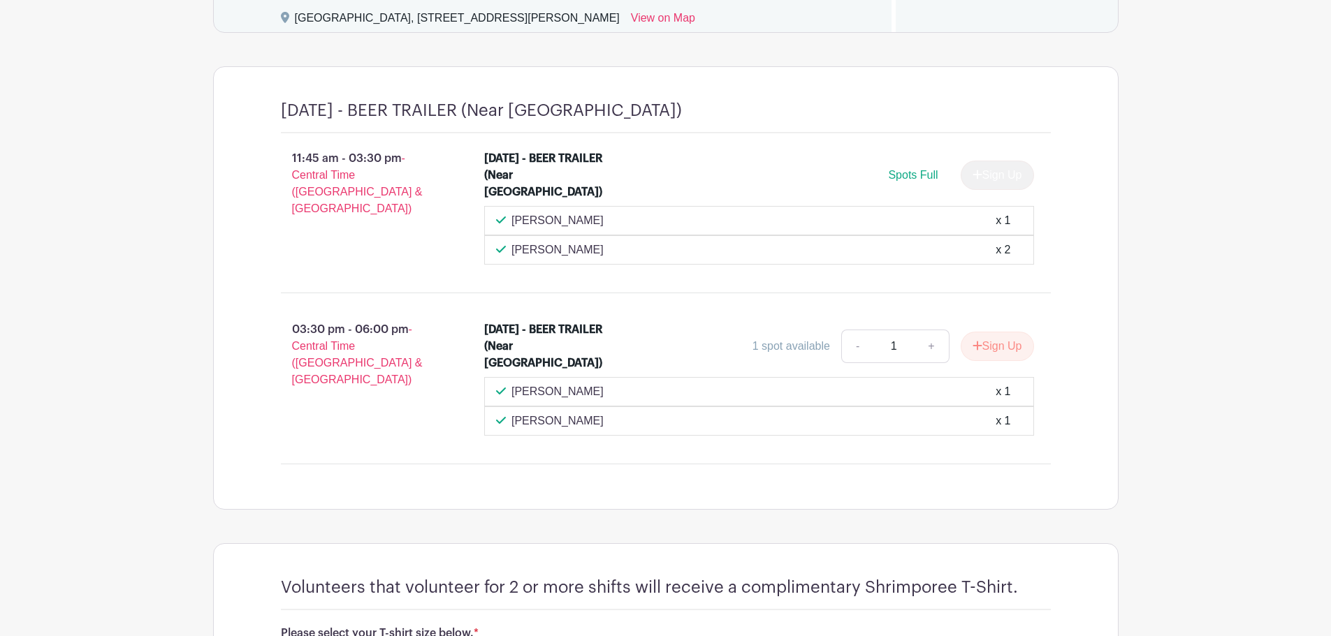
scroll to position [1014, 0]
